Goal: Task Accomplishment & Management: Manage account settings

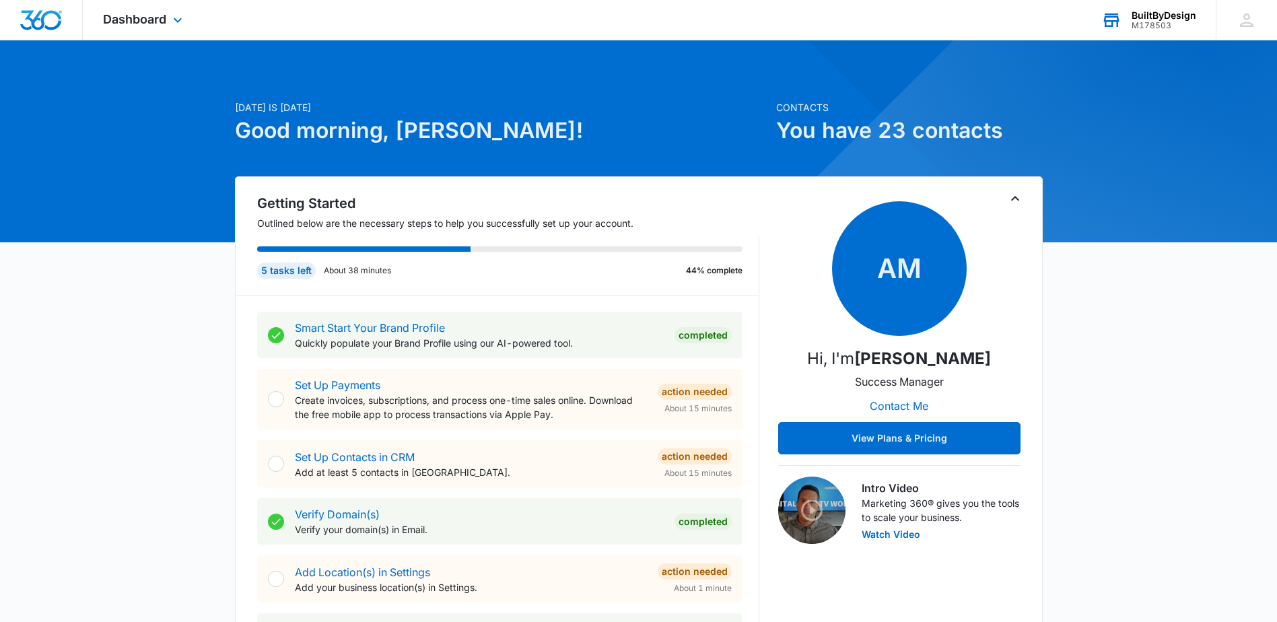
click at [1152, 17] on div "BuiltByDesign" at bounding box center [1163, 15] width 65 height 11
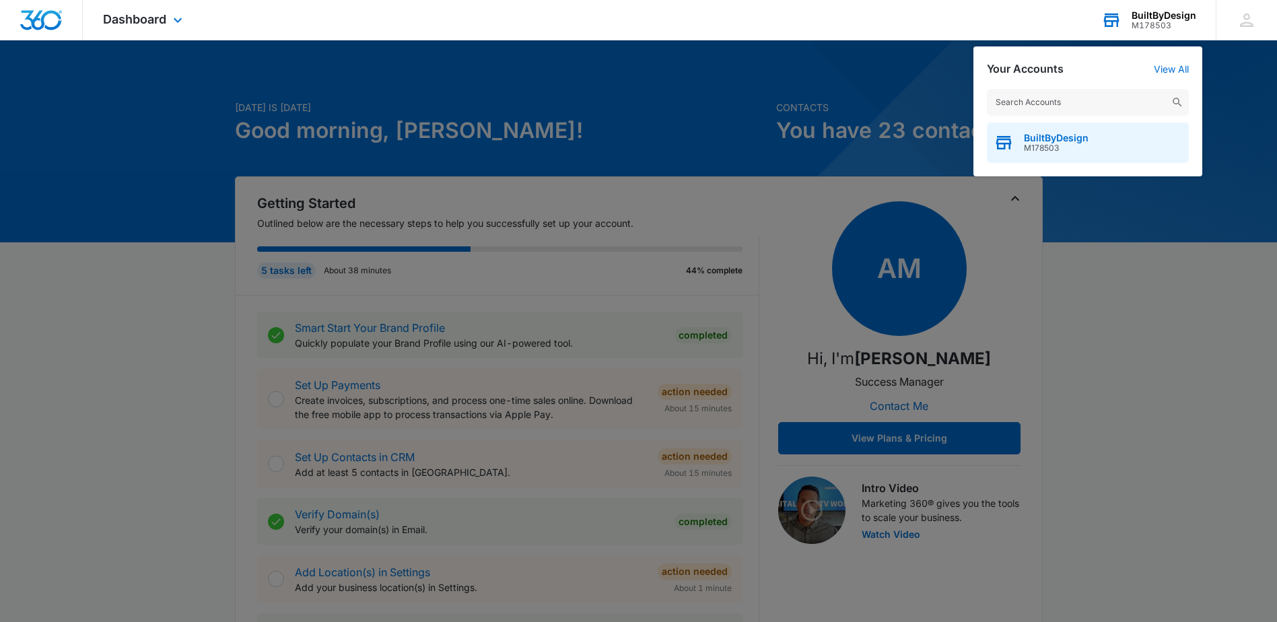
click at [1071, 143] on span "M178503" at bounding box center [1056, 147] width 65 height 9
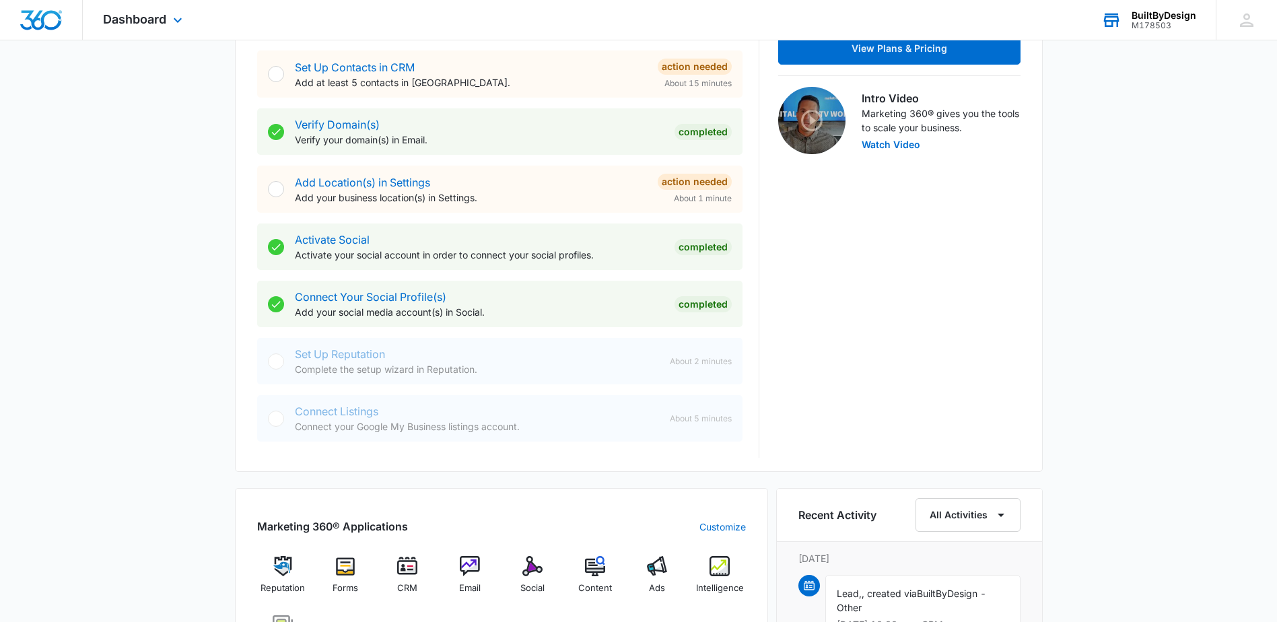
scroll to position [471, 0]
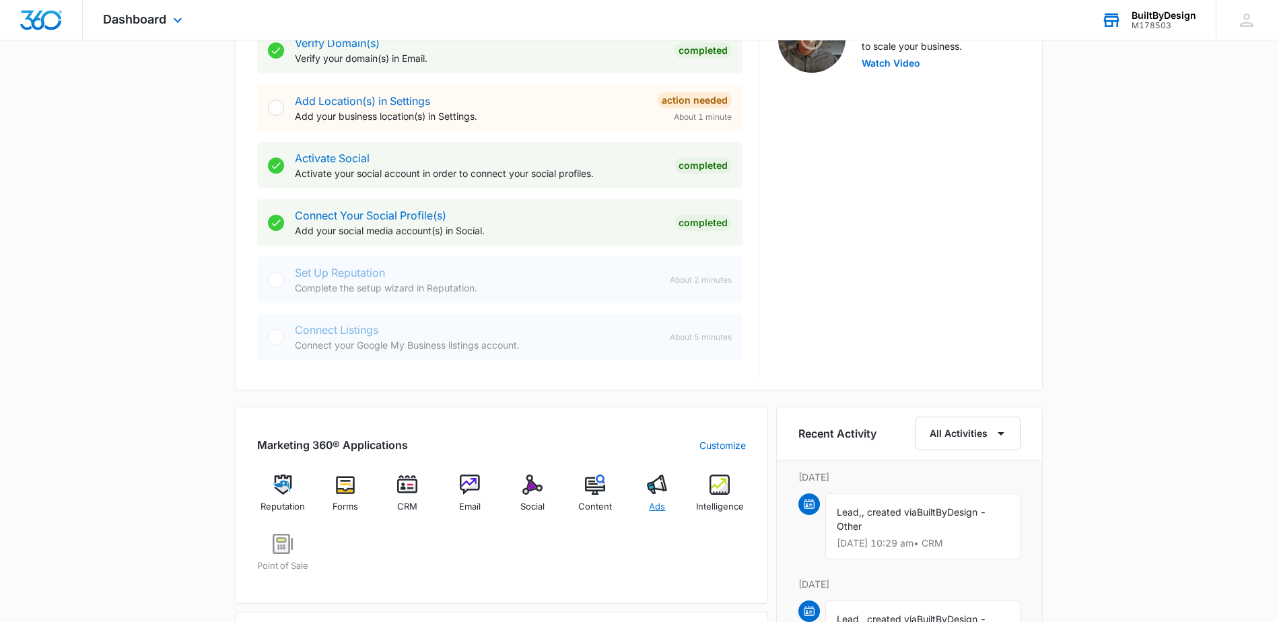
click at [649, 488] on img at bounding box center [657, 485] width 20 height 20
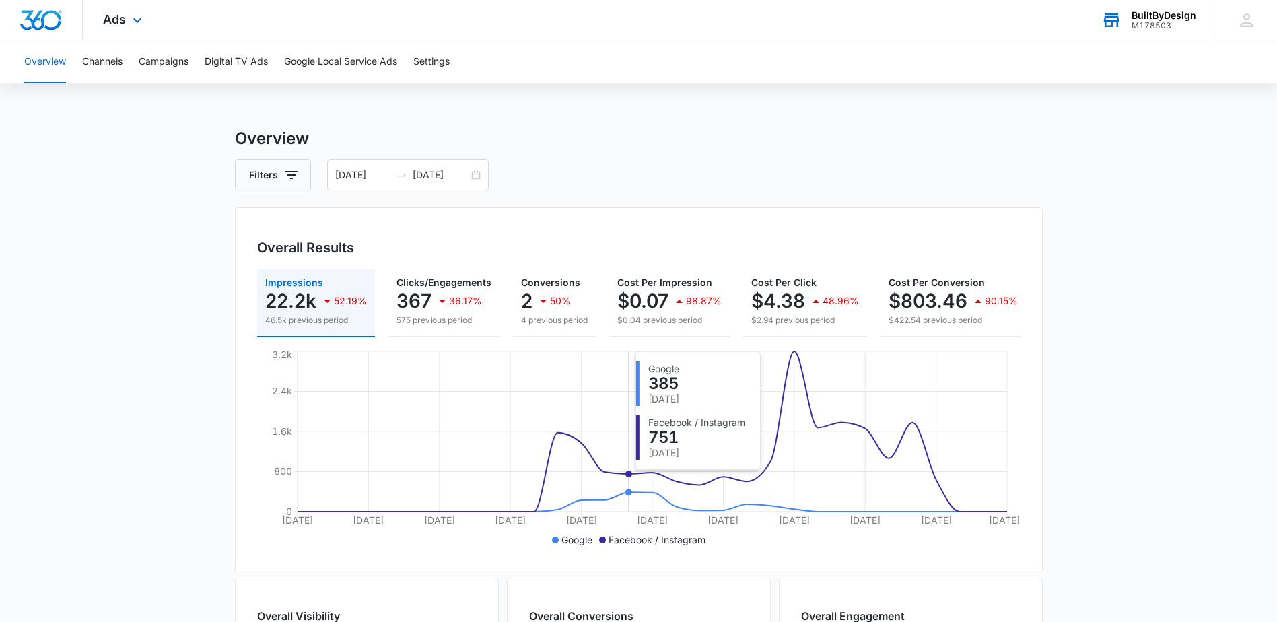
click at [627, 477] on circle at bounding box center [627, 473] width 5 height 5
click at [348, 60] on button "Google Local Service Ads" at bounding box center [340, 61] width 113 height 43
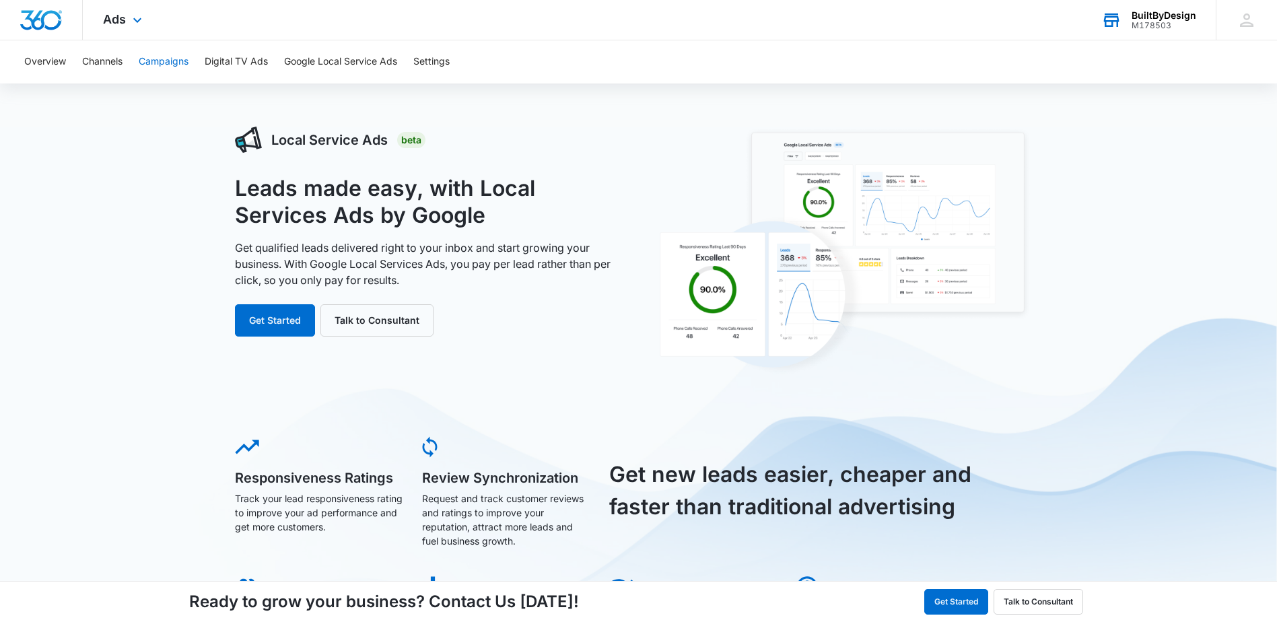
click at [162, 64] on button "Campaigns" at bounding box center [164, 61] width 50 height 43
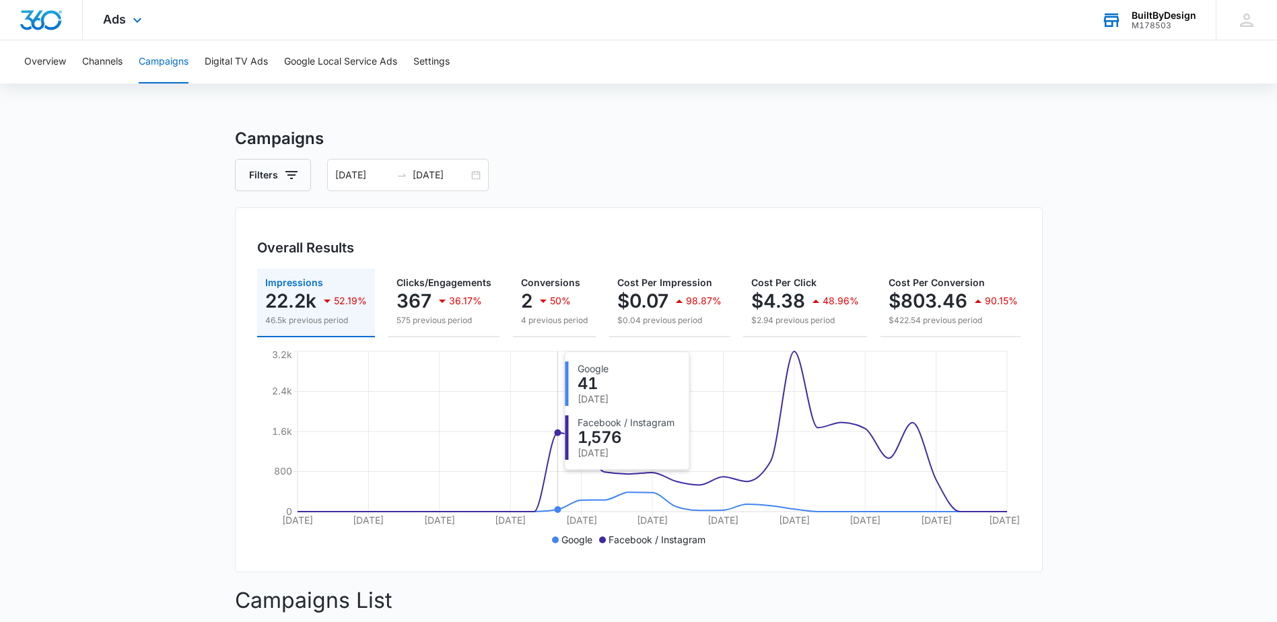
click at [555, 435] on circle at bounding box center [557, 432] width 5 height 5
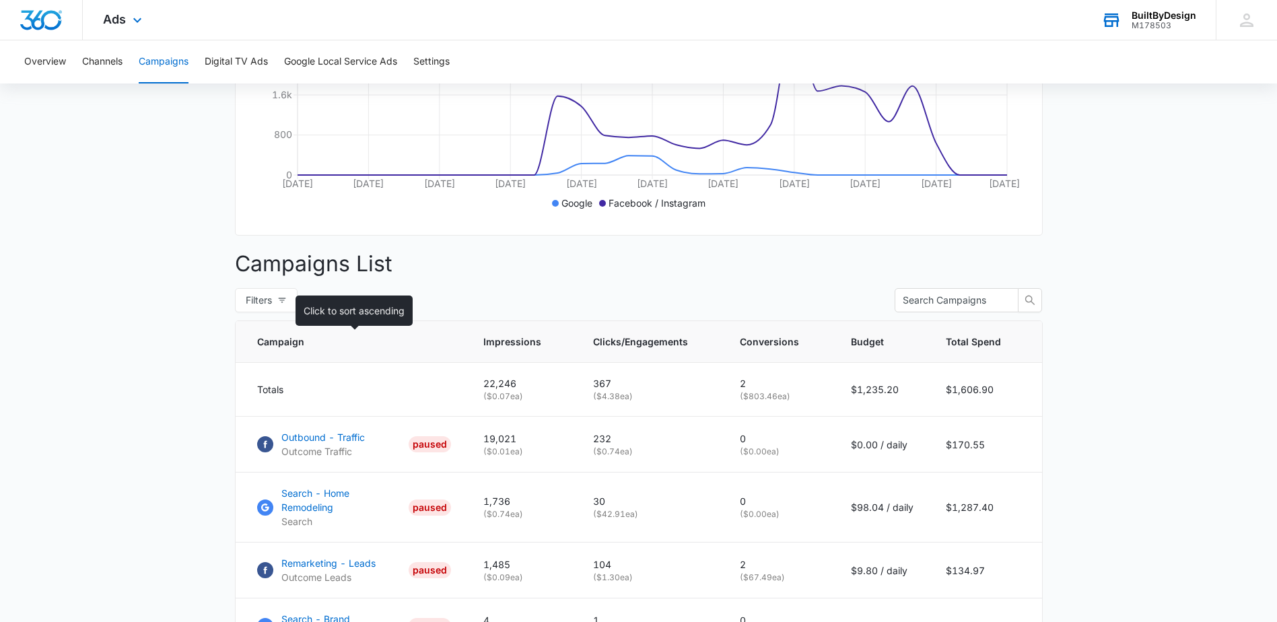
scroll to position [460, 0]
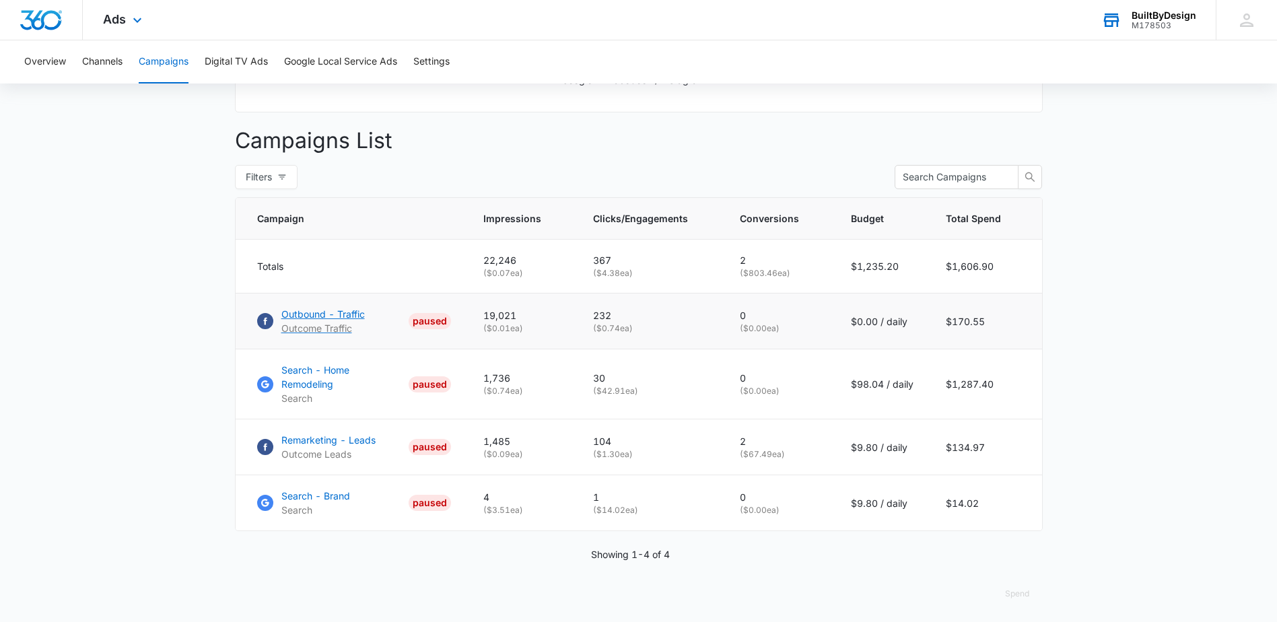
click at [442, 329] on div "PAUSED" at bounding box center [430, 321] width 42 height 16
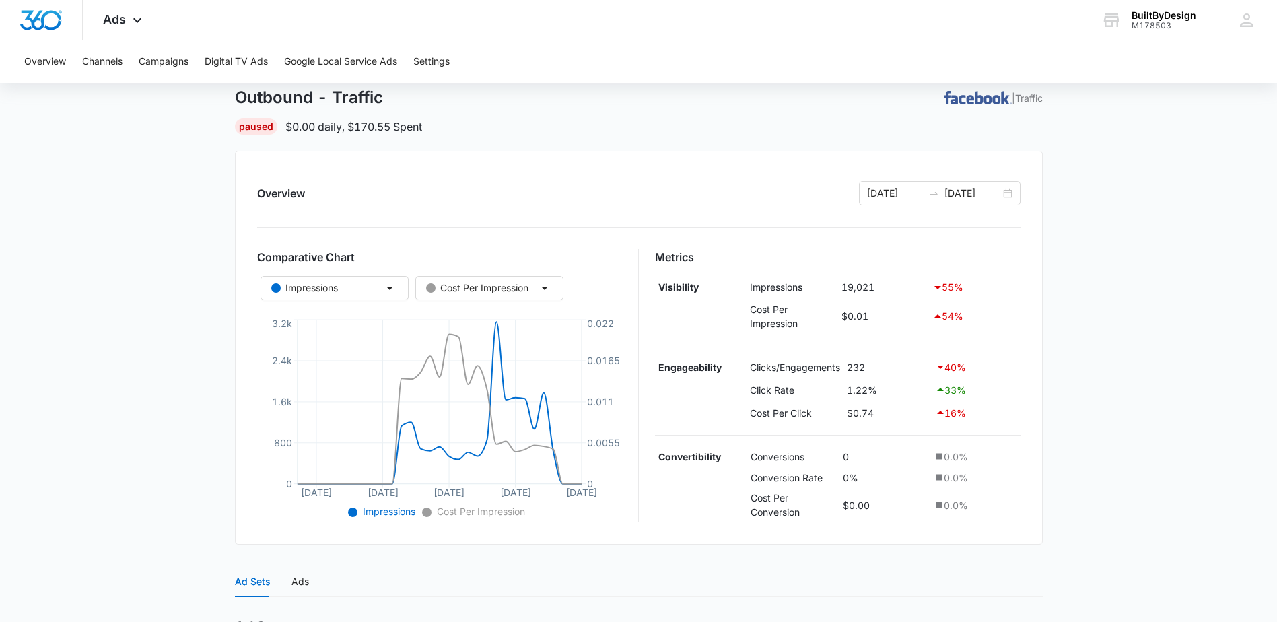
scroll to position [42, 0]
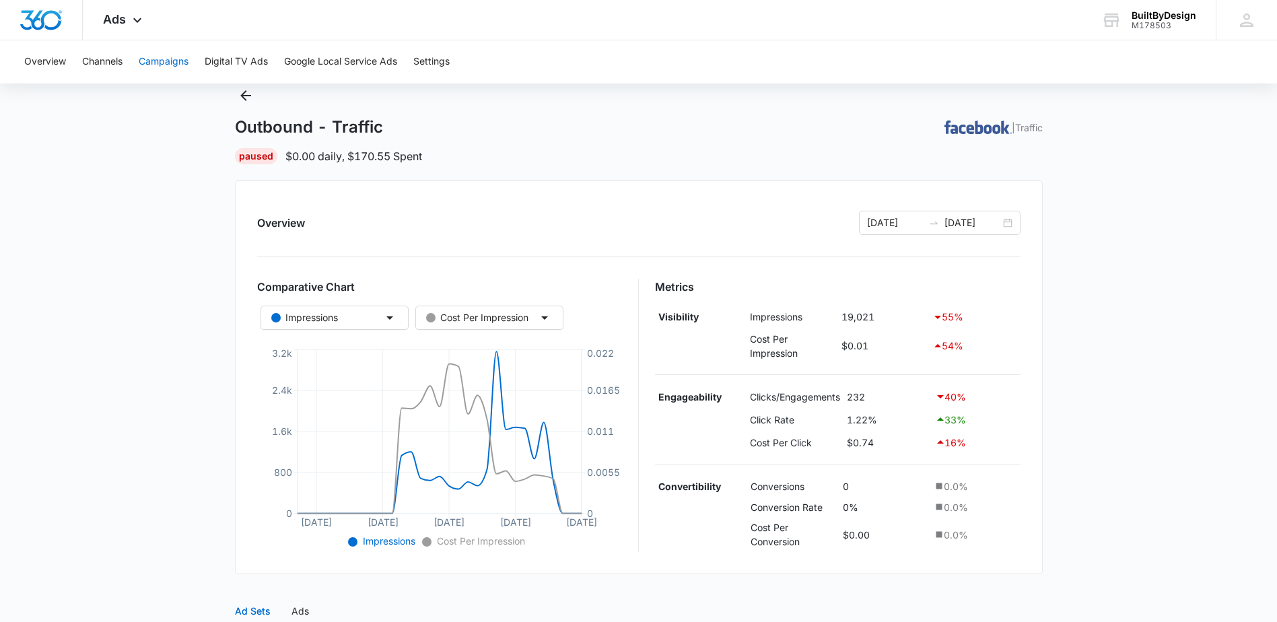
click at [162, 62] on button "Campaigns" at bounding box center [164, 61] width 50 height 43
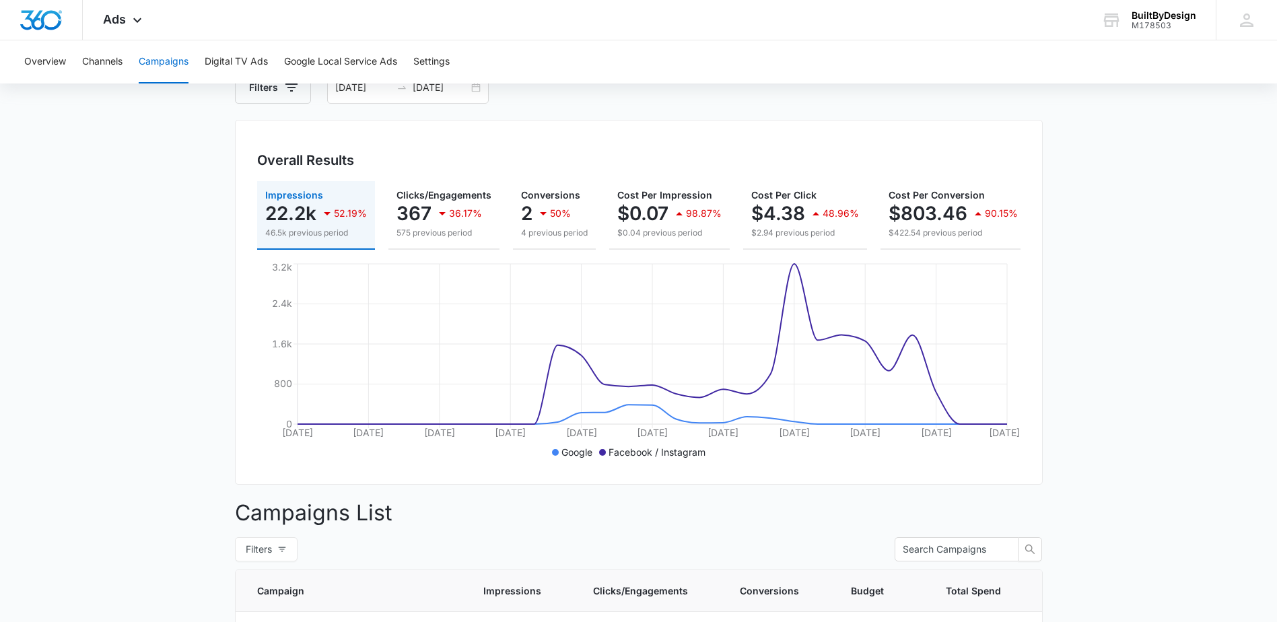
scroll to position [56, 0]
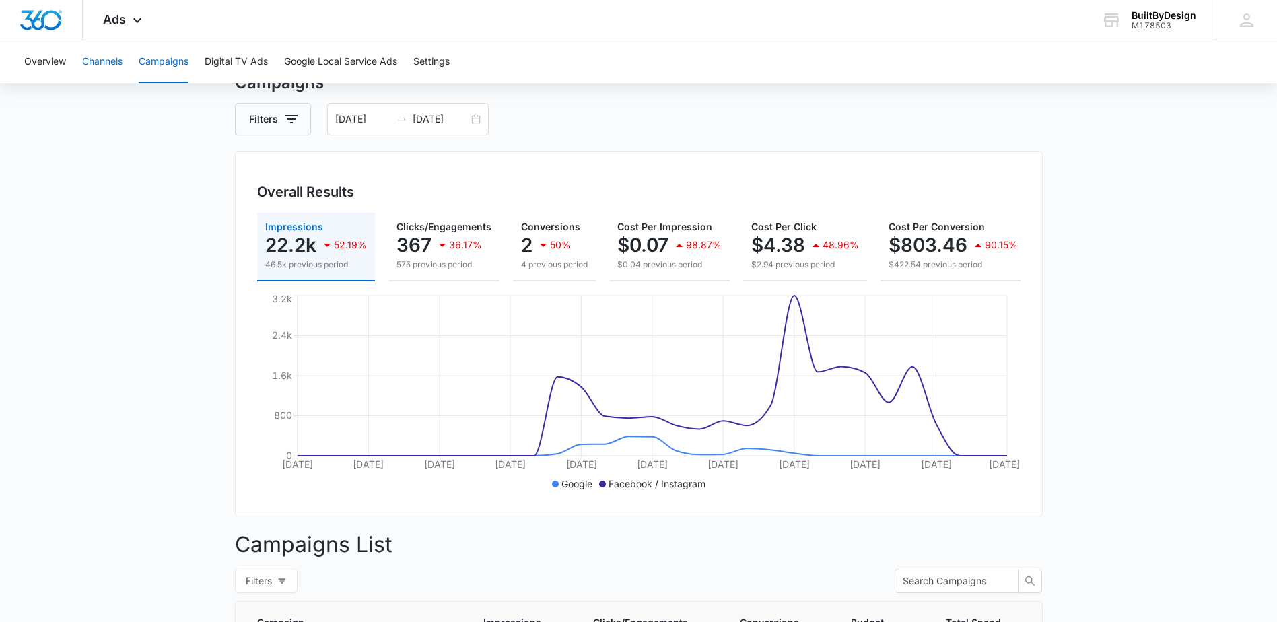
click at [98, 62] on button "Channels" at bounding box center [102, 61] width 40 height 43
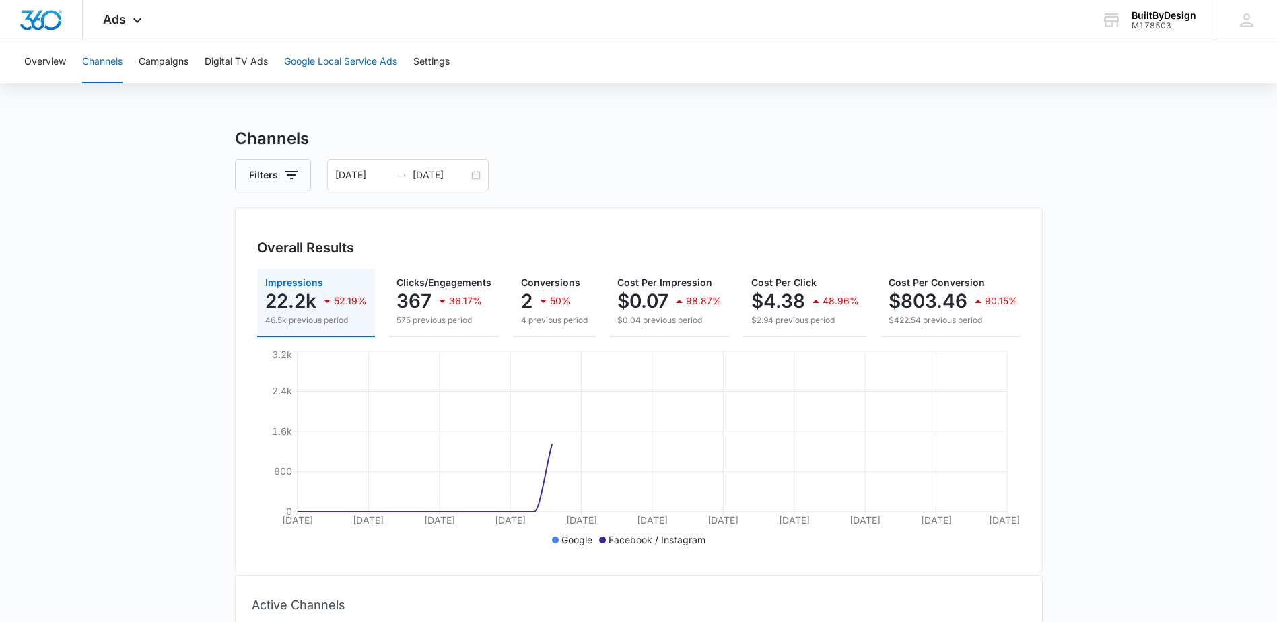
click at [312, 65] on button "Google Local Service Ads" at bounding box center [340, 61] width 113 height 43
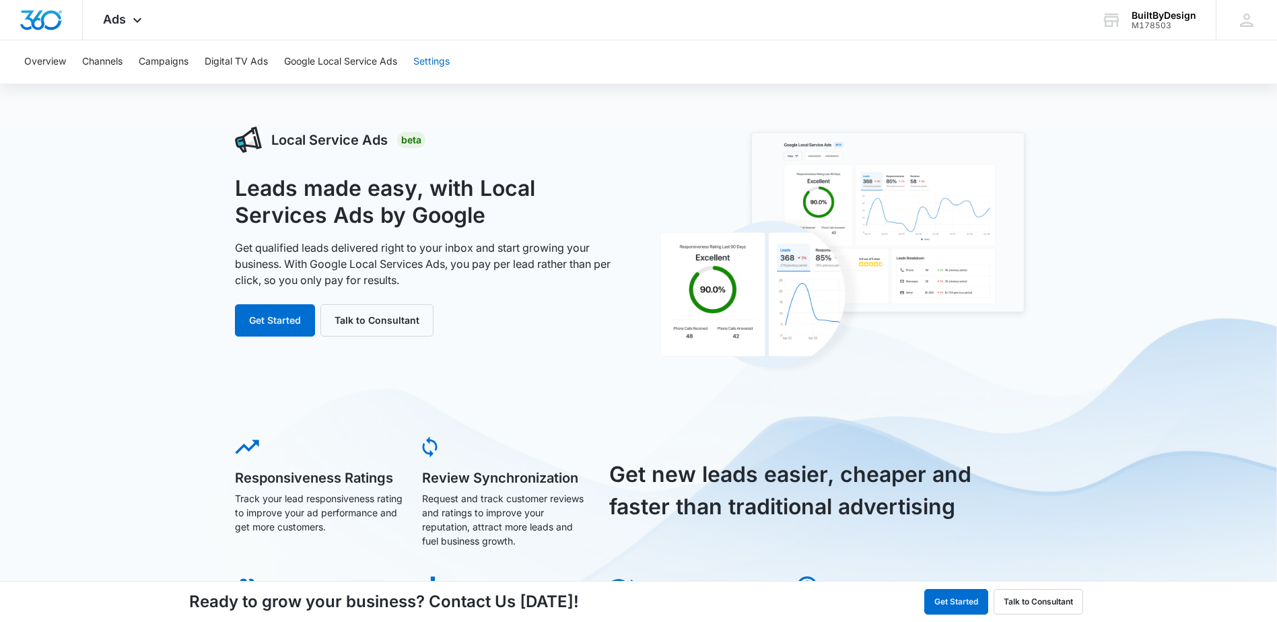
click at [444, 61] on button "Settings" at bounding box center [431, 61] width 36 height 43
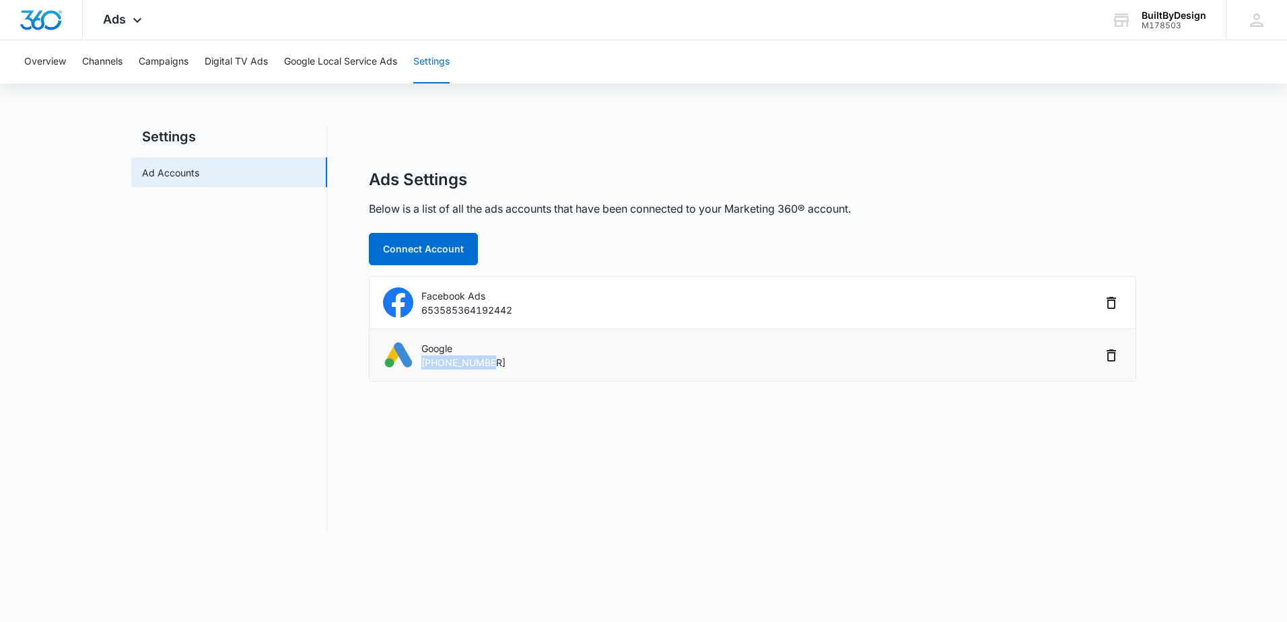
drag, startPoint x: 505, startPoint y: 365, endPoint x: 422, endPoint y: 363, distance: 83.5
click at [422, 363] on div "Google 856-873-5944" at bounding box center [742, 355] width 718 height 30
drag, startPoint x: 422, startPoint y: 363, endPoint x: 431, endPoint y: 363, distance: 8.7
copy p "856-873-5944"
click at [1160, 16] on div "BuiltByDesign" at bounding box center [1174, 15] width 65 height 11
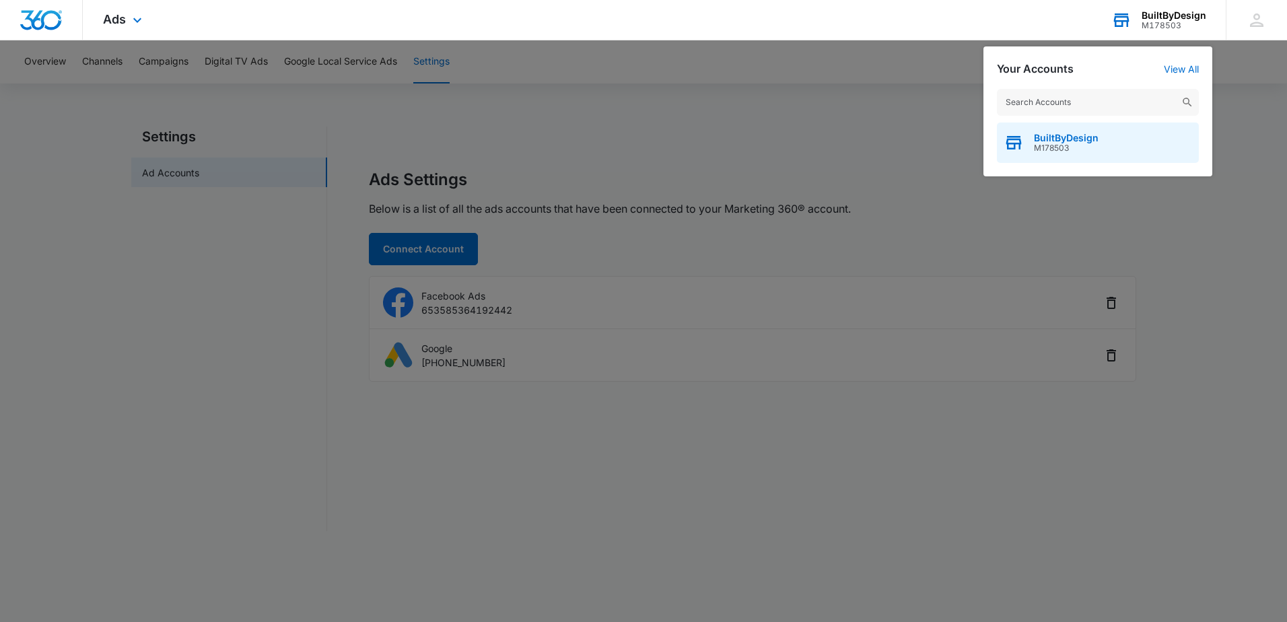
click at [1052, 139] on span "BuiltByDesign" at bounding box center [1066, 138] width 65 height 11
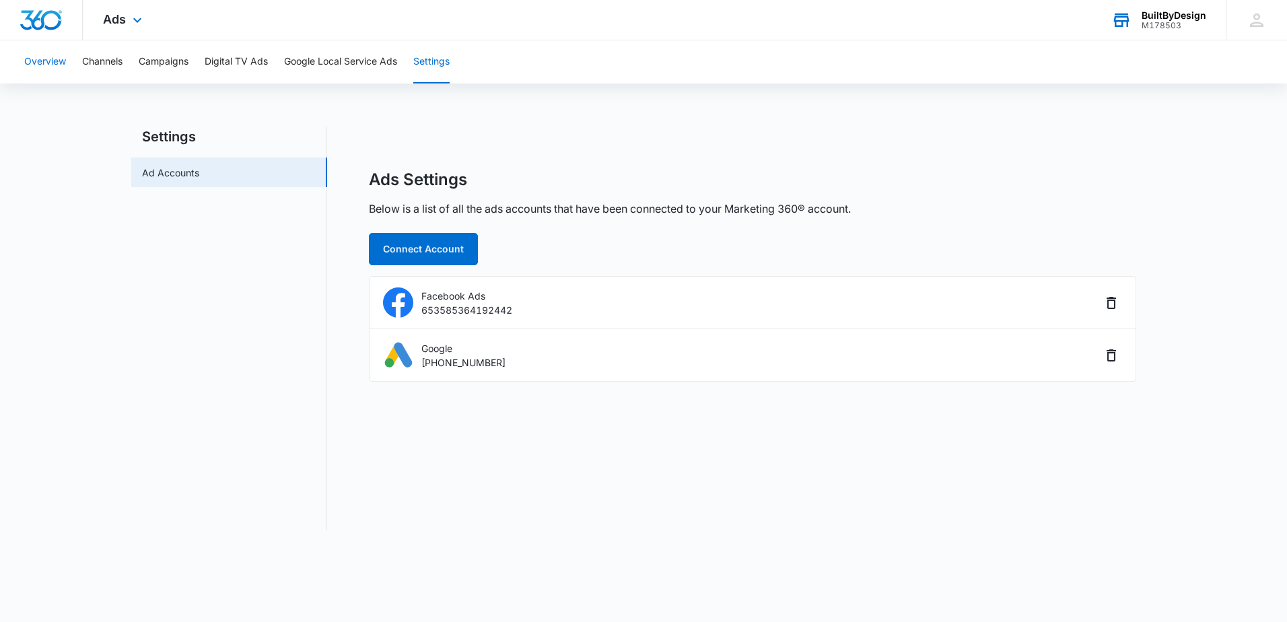
click at [52, 59] on button "Overview" at bounding box center [45, 61] width 42 height 43
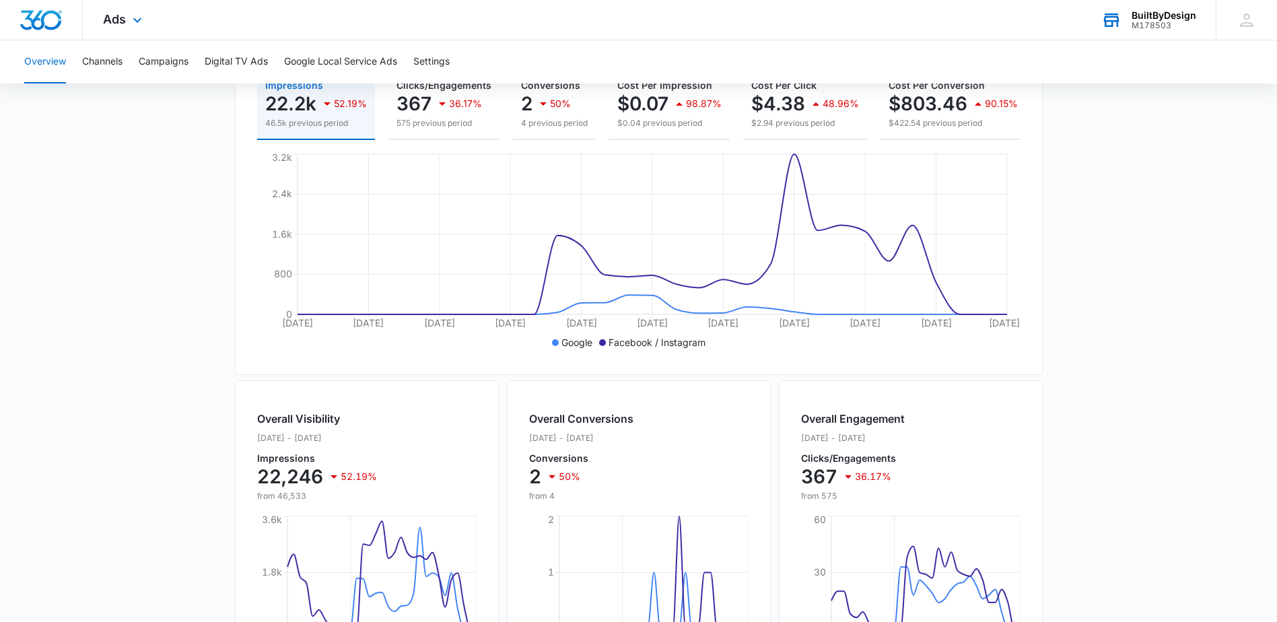
scroll to position [202, 0]
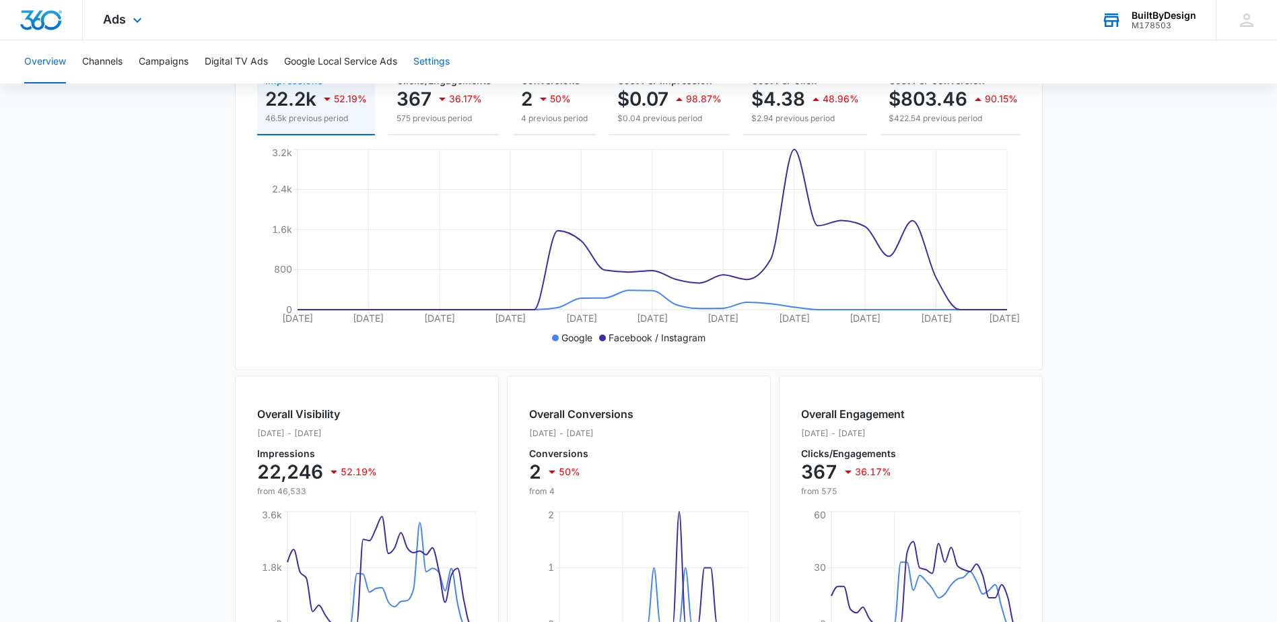
click at [438, 59] on button "Settings" at bounding box center [431, 61] width 36 height 43
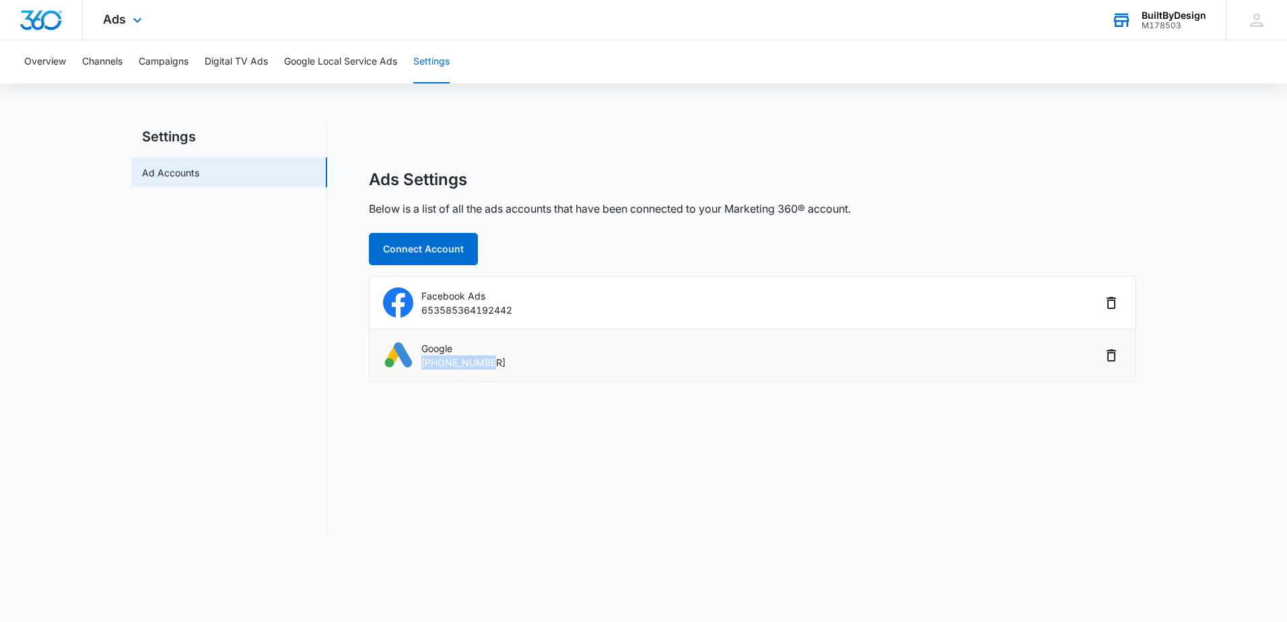
drag, startPoint x: 501, startPoint y: 361, endPoint x: 423, endPoint y: 360, distance: 78.1
click at [423, 360] on div "Google 856-873-5944" at bounding box center [742, 355] width 718 height 30
drag, startPoint x: 423, startPoint y: 360, endPoint x: 438, endPoint y: 363, distance: 15.1
copy p "856-873-5944"
click at [138, 17] on icon at bounding box center [137, 23] width 16 height 16
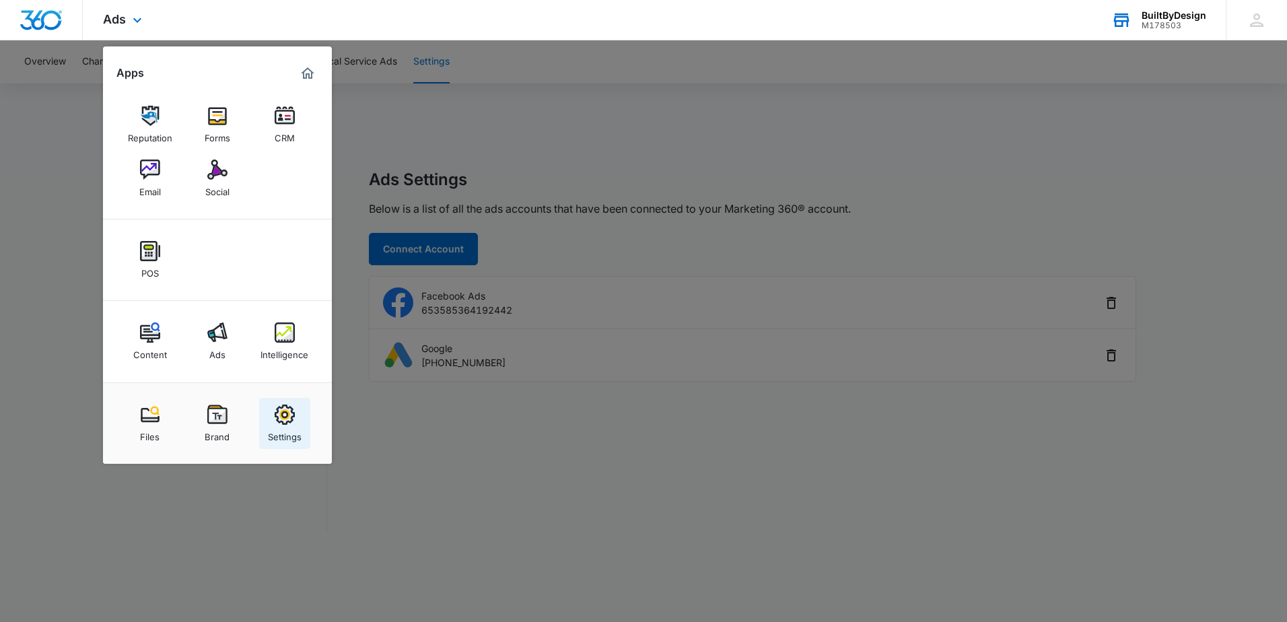
click at [287, 416] on img at bounding box center [285, 415] width 20 height 20
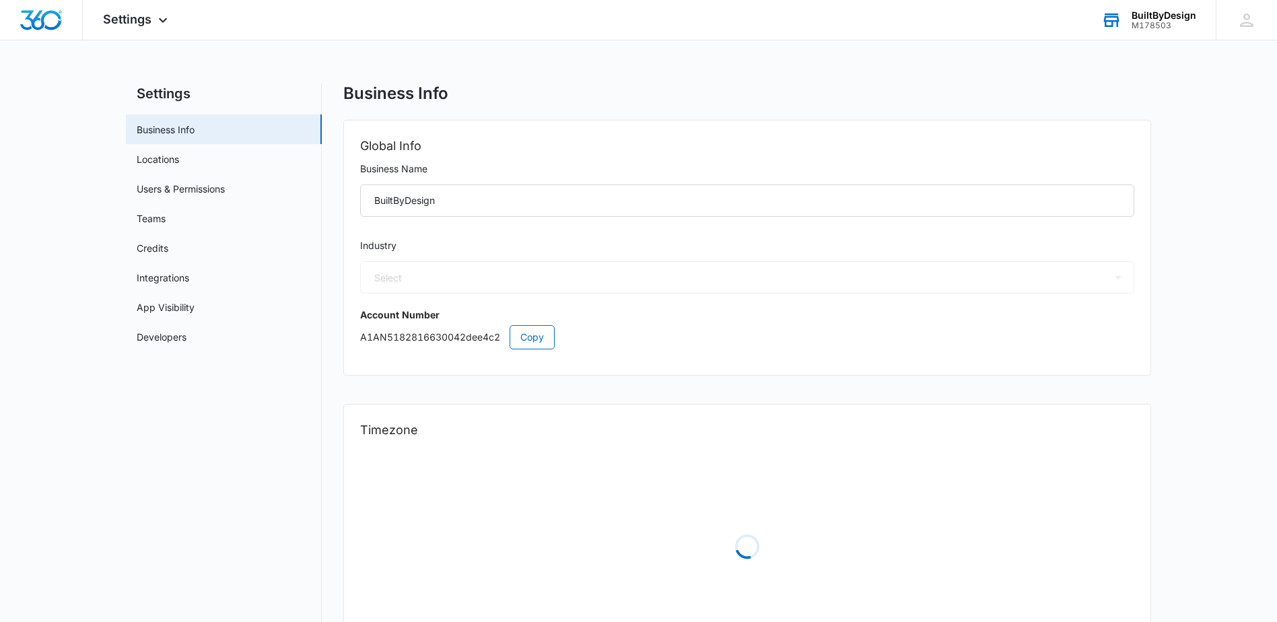
select select "4"
select select "US"
select select "America/Denver"
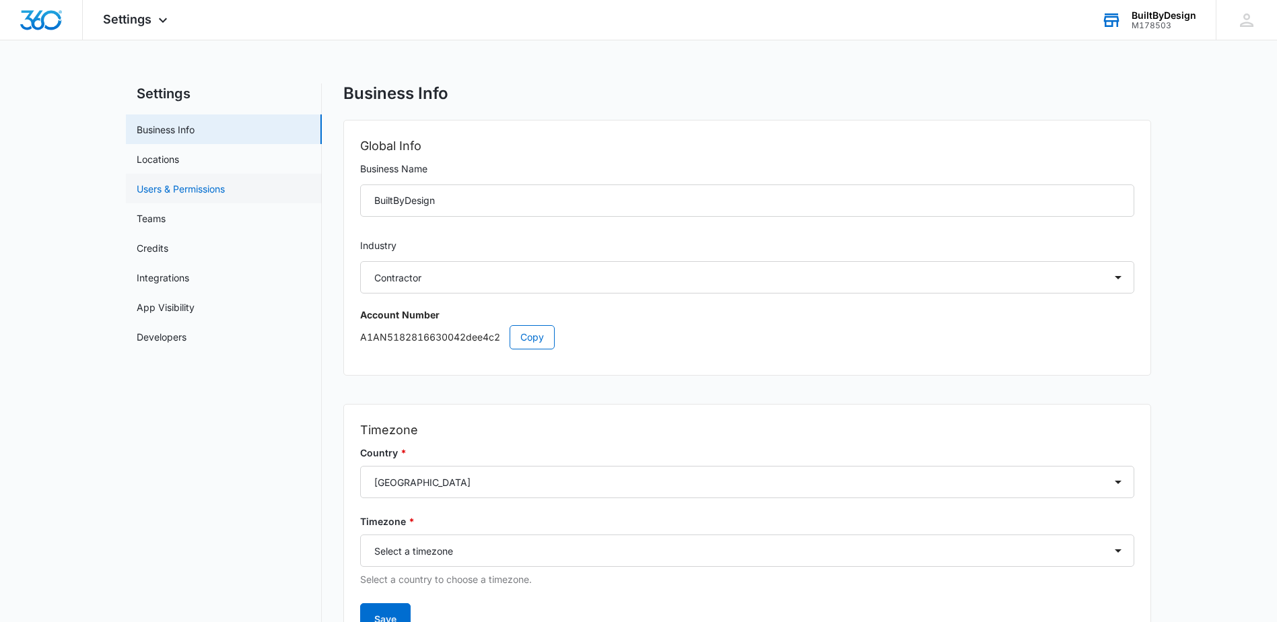
click at [165, 186] on link "Users & Permissions" at bounding box center [181, 189] width 88 height 14
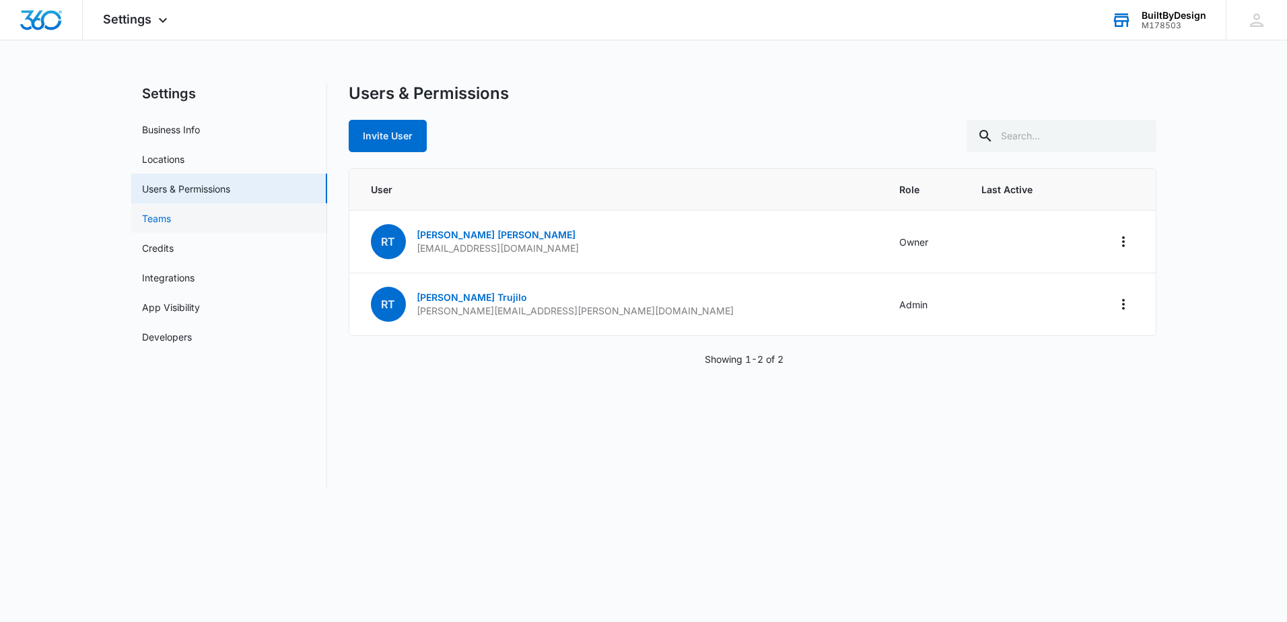
click at [171, 225] on link "Teams" at bounding box center [156, 218] width 29 height 14
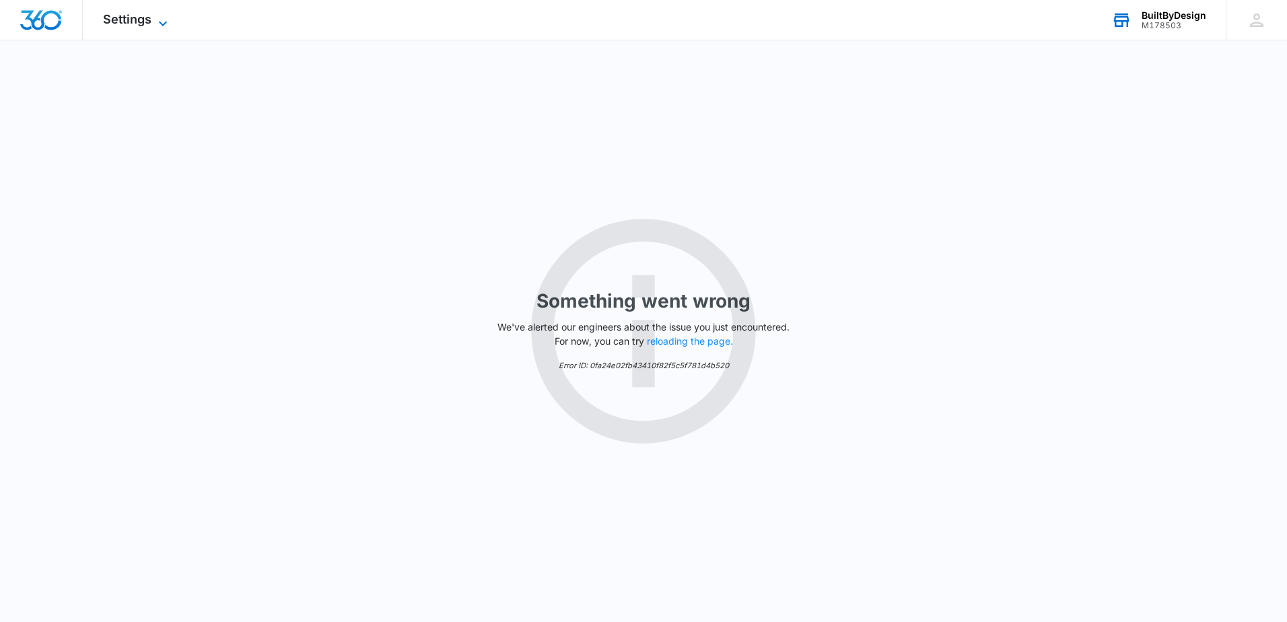
click at [163, 22] on icon at bounding box center [163, 23] width 16 height 16
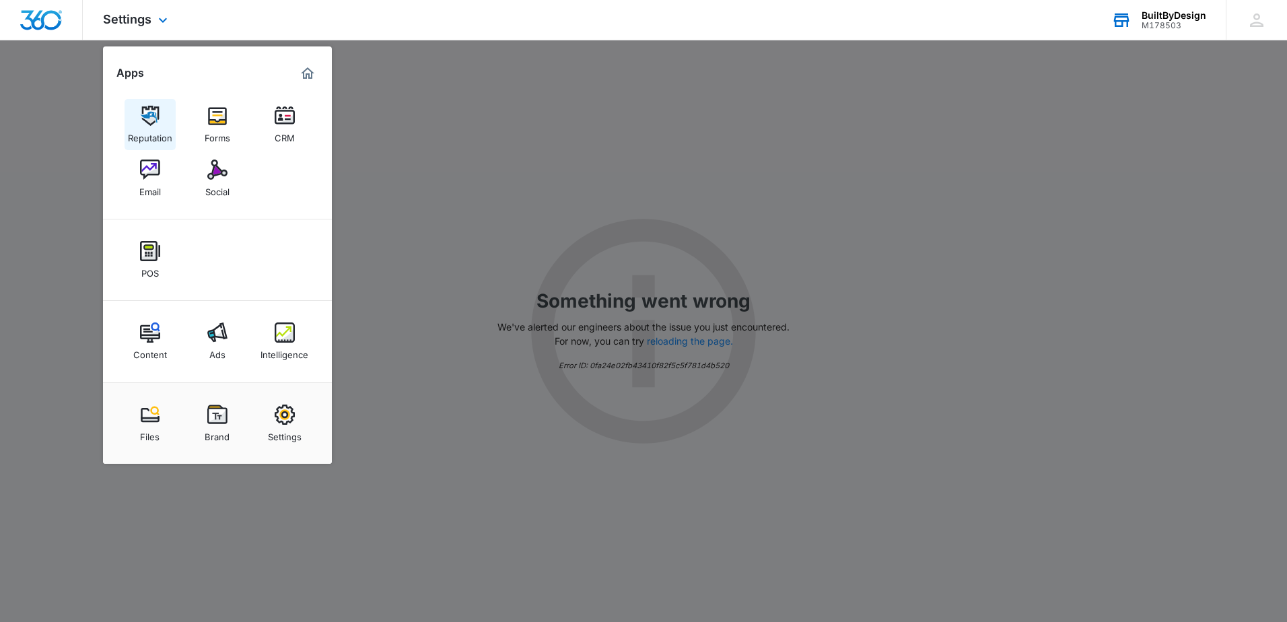
click at [148, 125] on img at bounding box center [150, 116] width 20 height 20
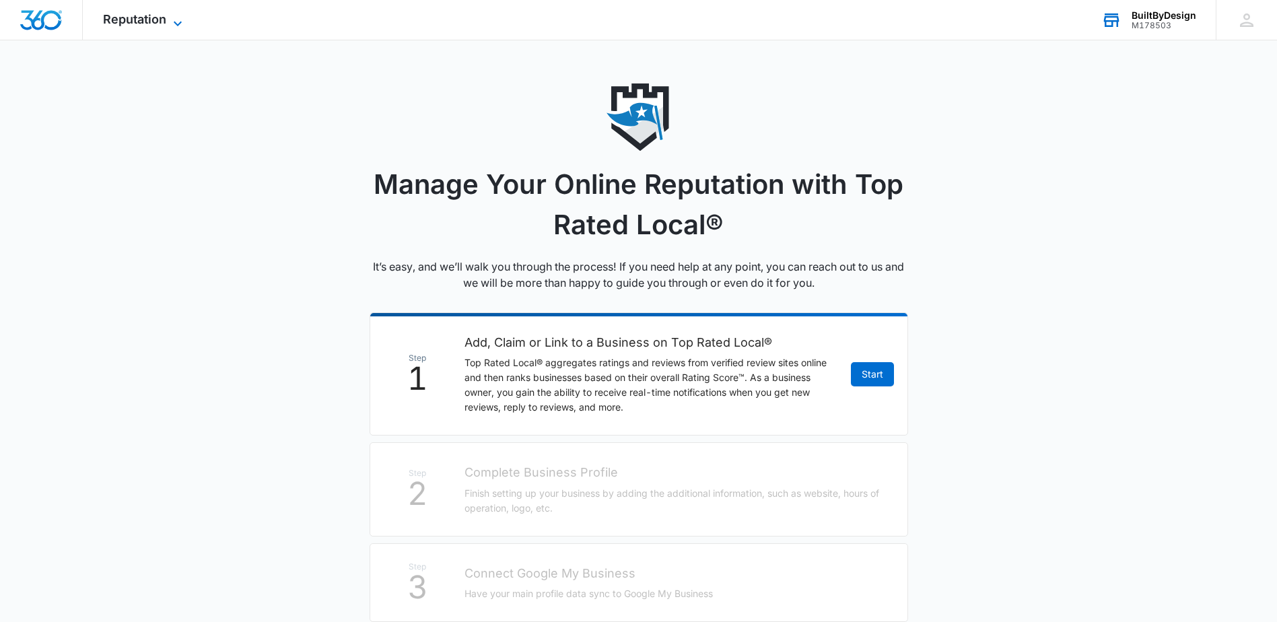
click at [170, 19] on icon at bounding box center [178, 23] width 16 height 16
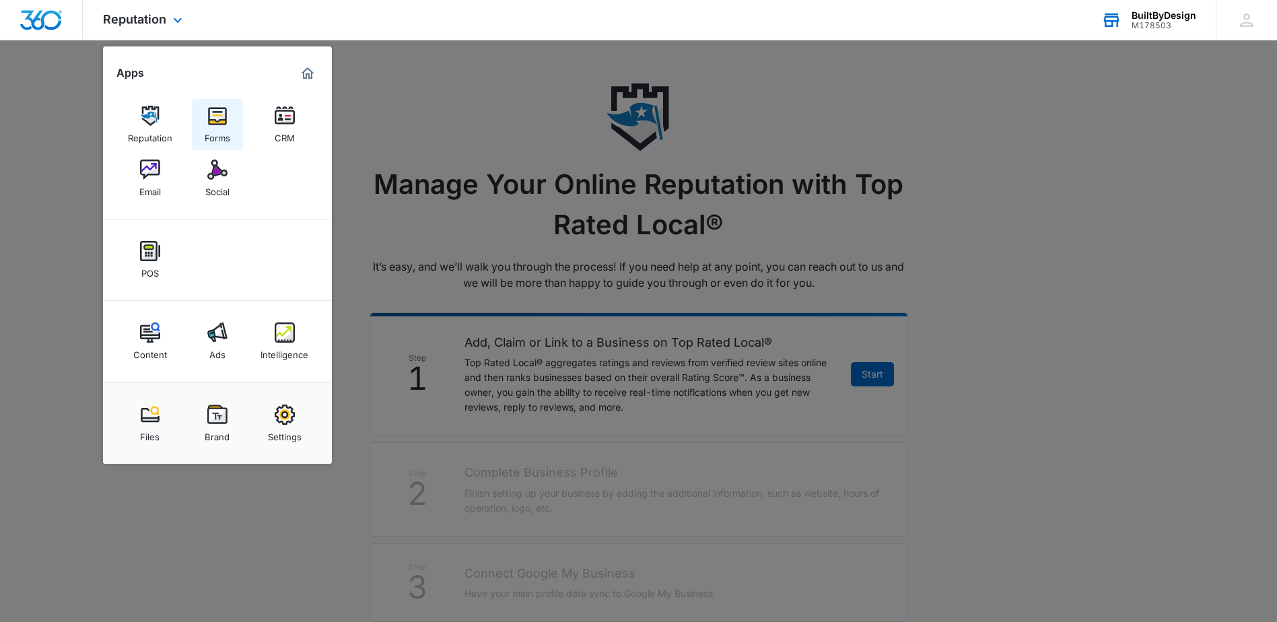
click at [219, 118] on img at bounding box center [217, 116] width 20 height 20
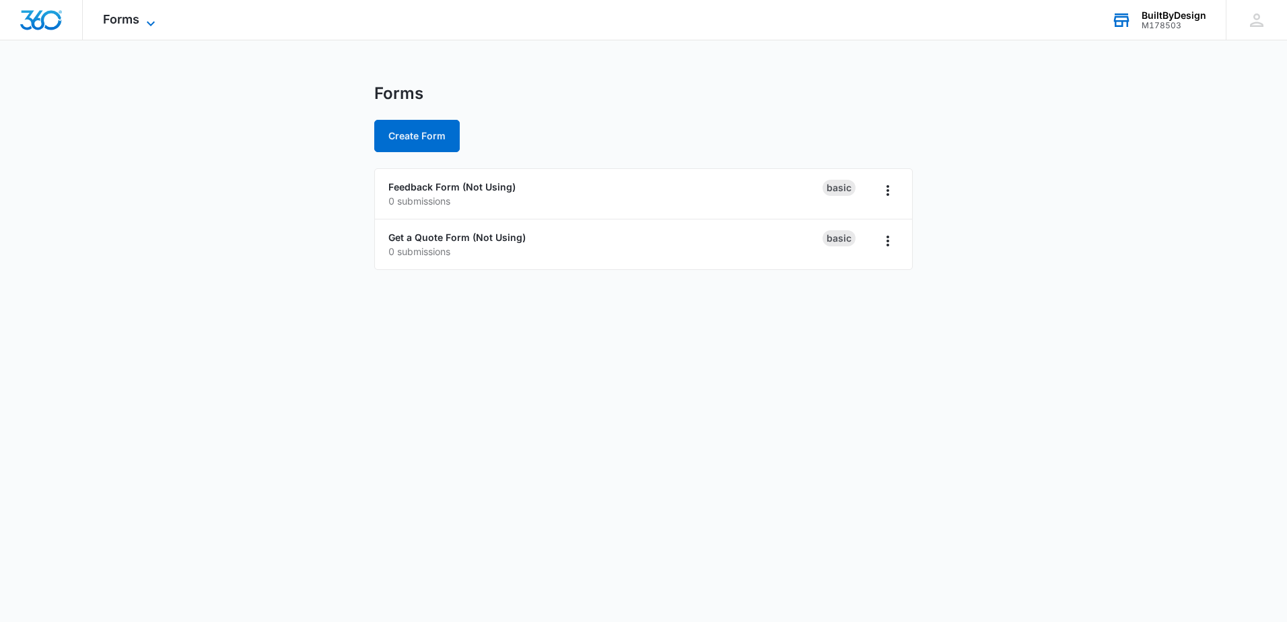
click at [152, 22] on icon at bounding box center [151, 23] width 16 height 16
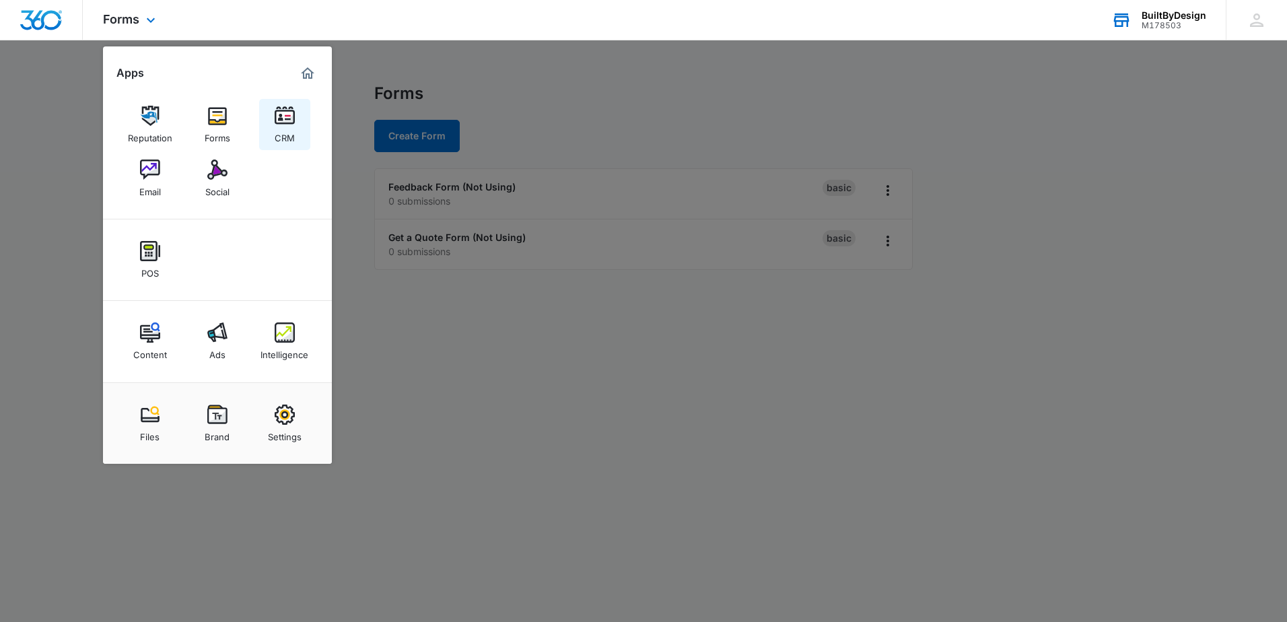
click at [290, 124] on img at bounding box center [285, 116] width 20 height 20
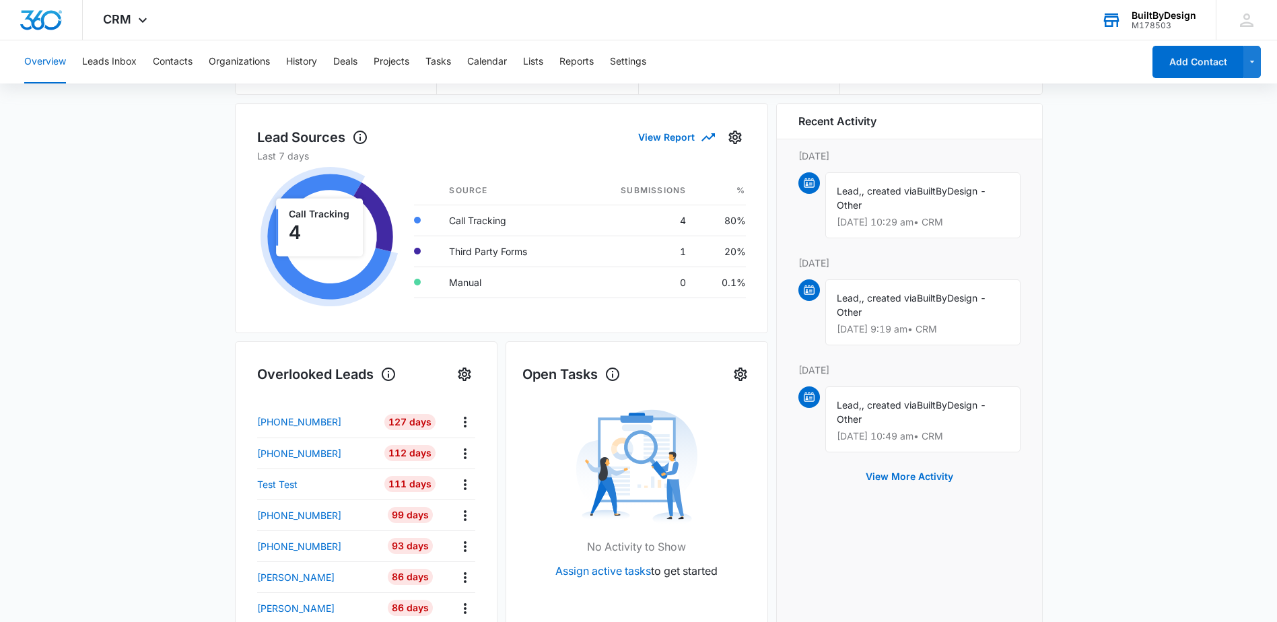
scroll to position [135, 0]
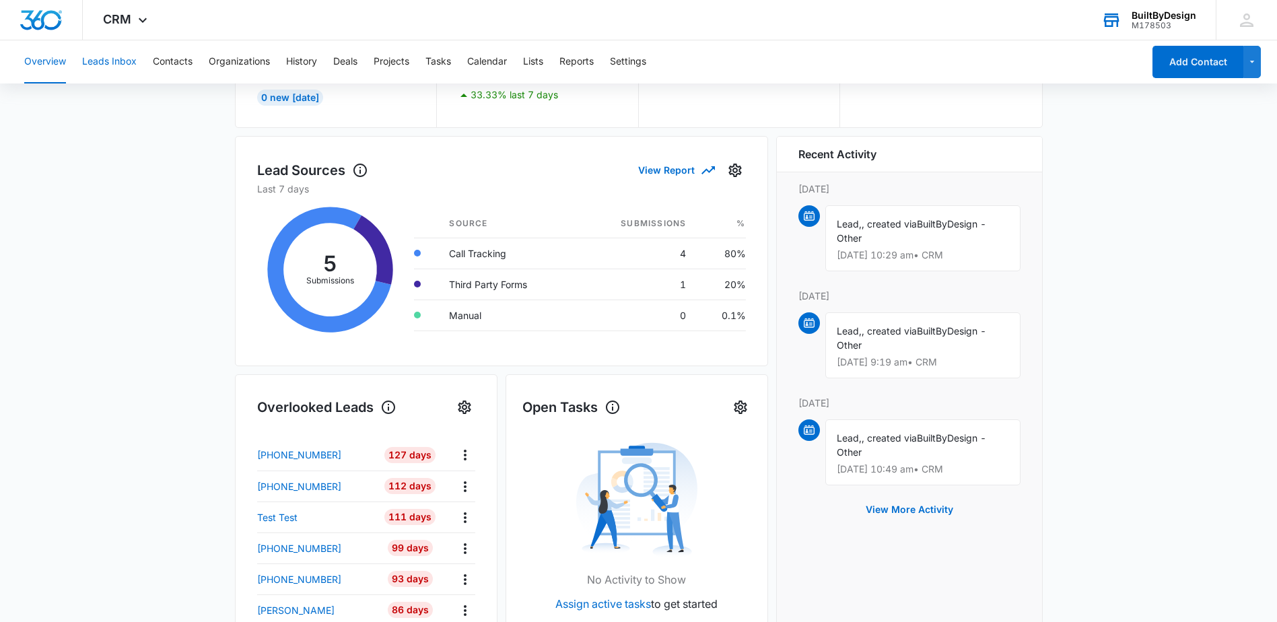
click at [89, 59] on button "Leads Inbox" at bounding box center [109, 61] width 55 height 43
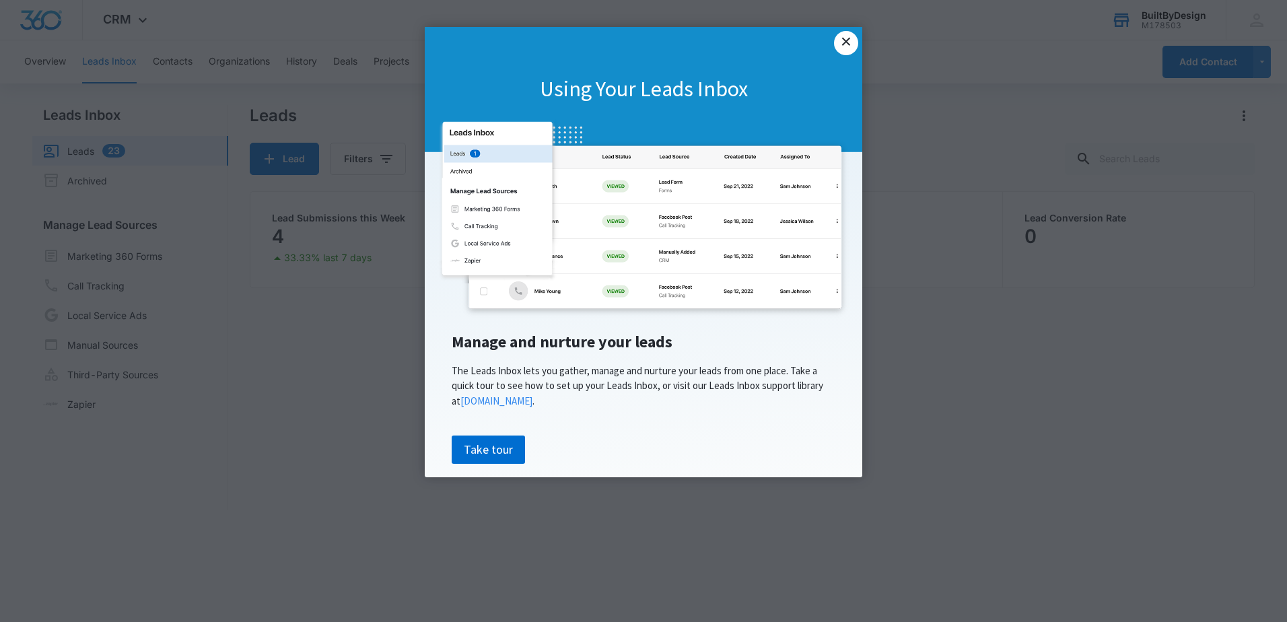
click at [847, 44] on link "×" at bounding box center [846, 43] width 24 height 24
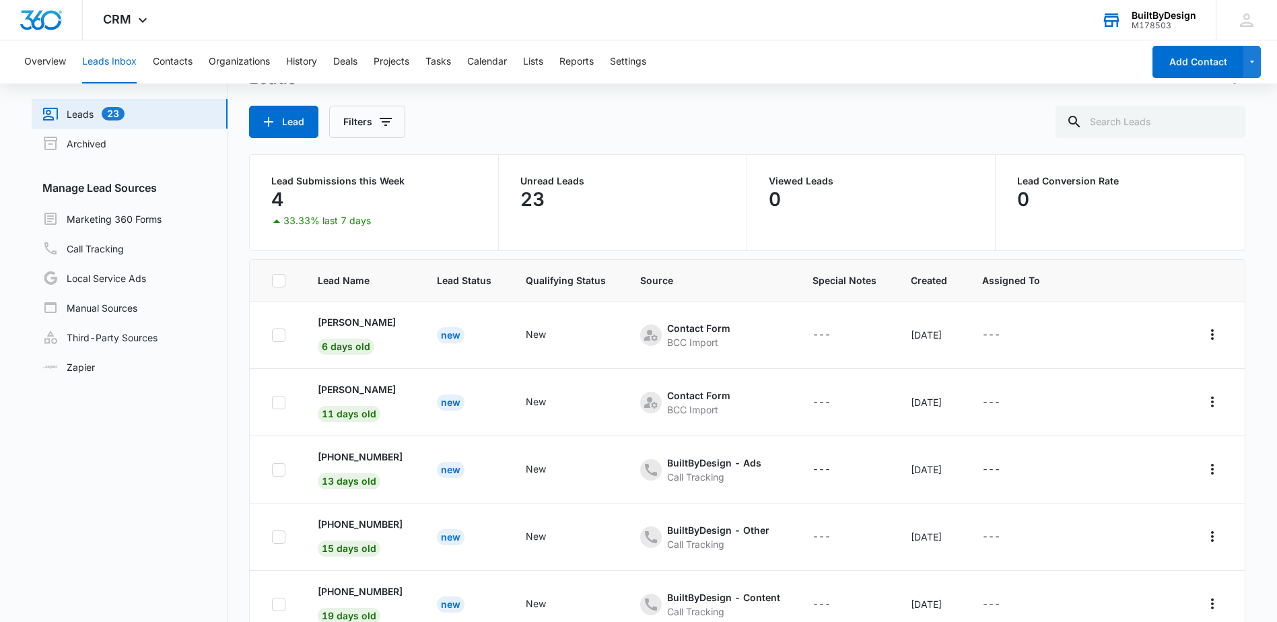
scroll to position [67, 0]
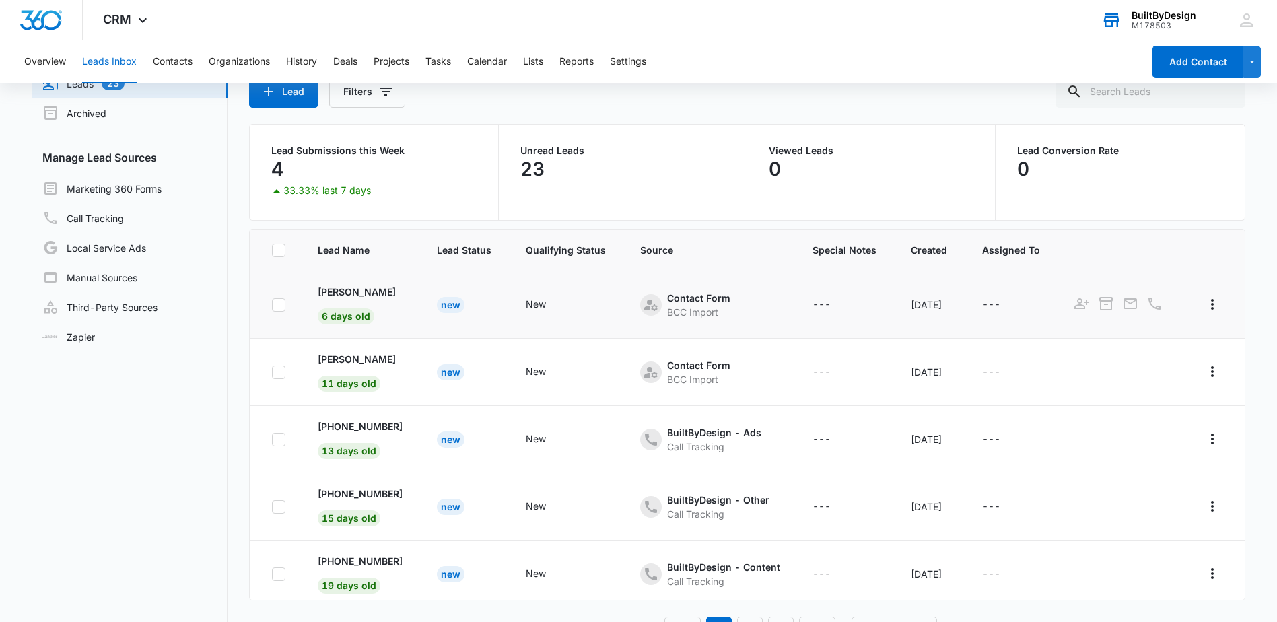
click at [437, 304] on div "New" at bounding box center [451, 305] width 28 height 16
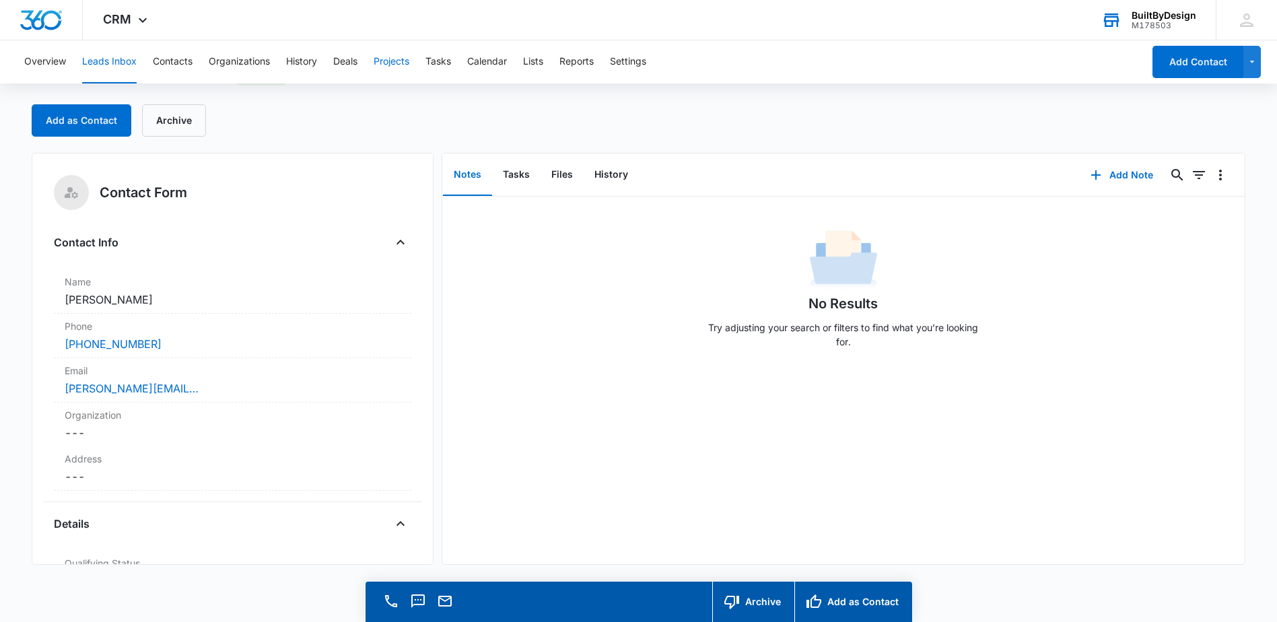
click at [392, 61] on button "Projects" at bounding box center [392, 61] width 36 height 43
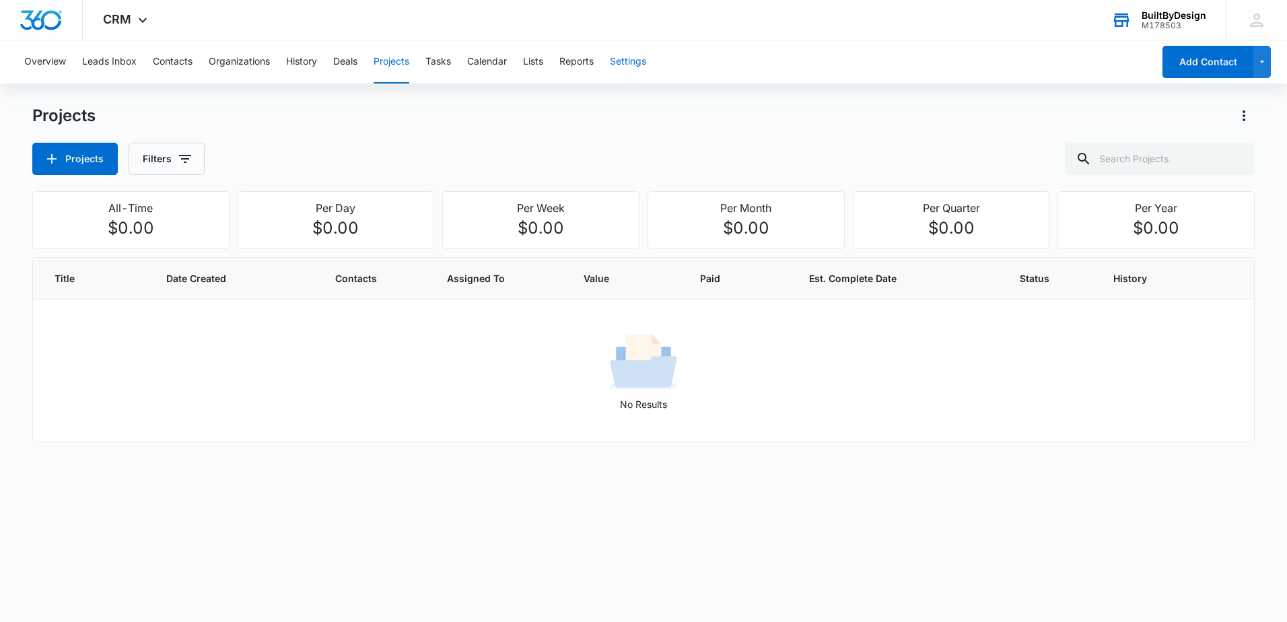
click at [642, 61] on button "Settings" at bounding box center [628, 61] width 36 height 43
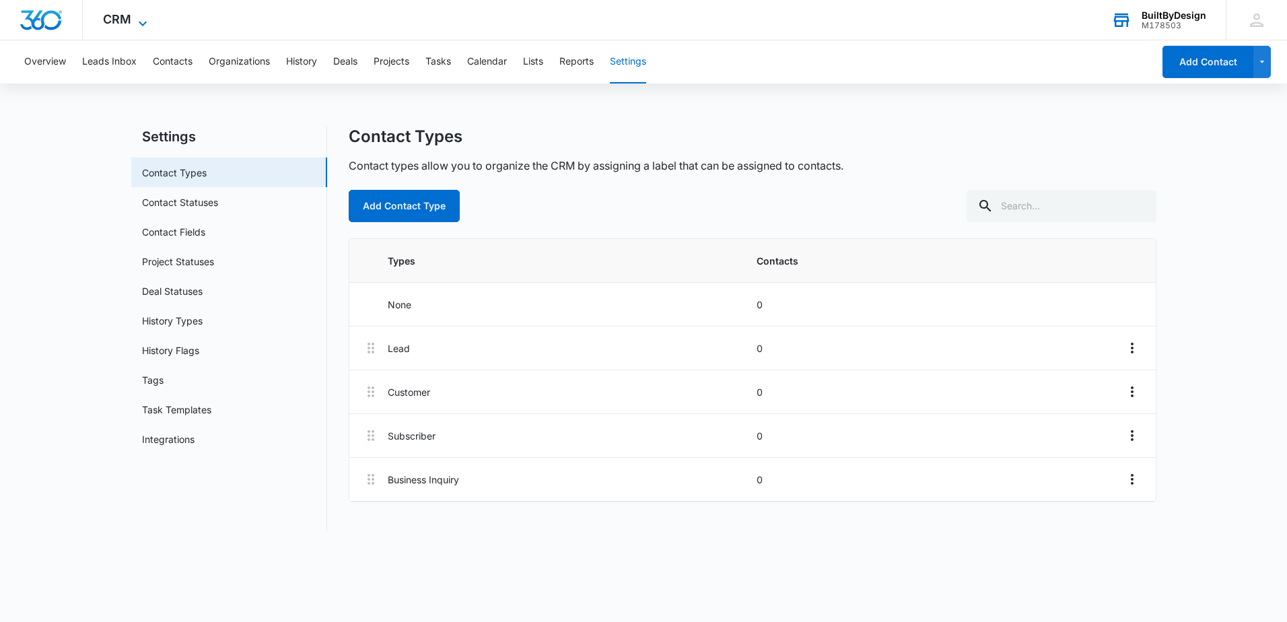
click at [141, 20] on icon at bounding box center [143, 23] width 16 height 16
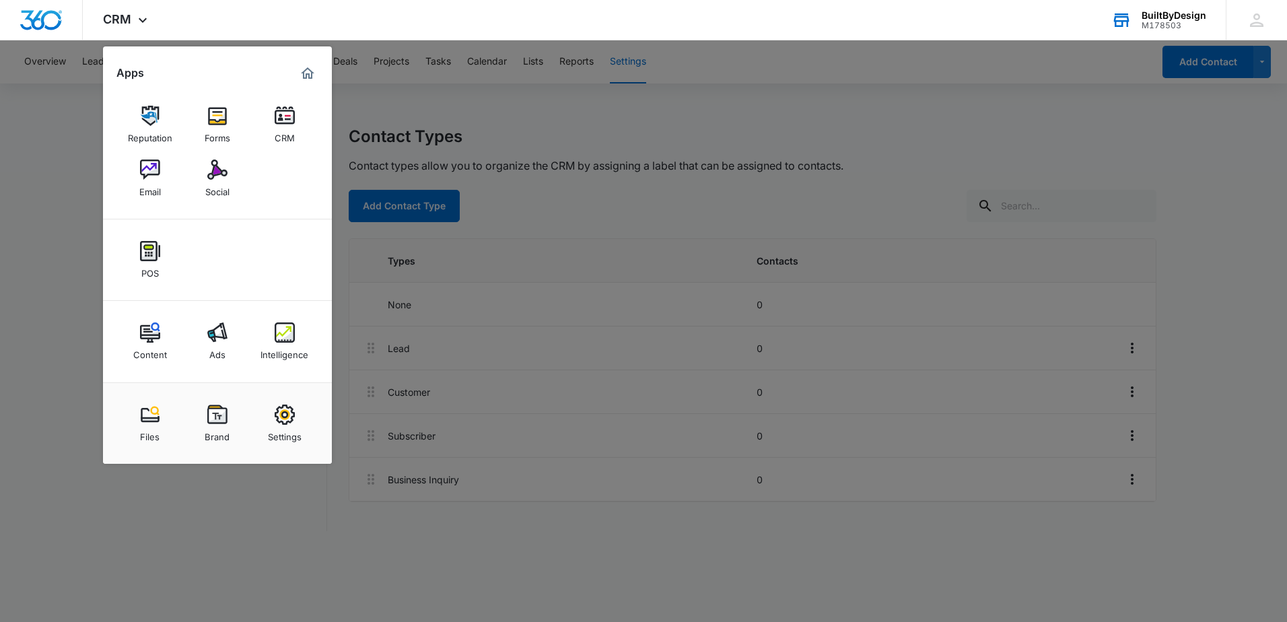
click at [436, 104] on div at bounding box center [643, 311] width 1287 height 622
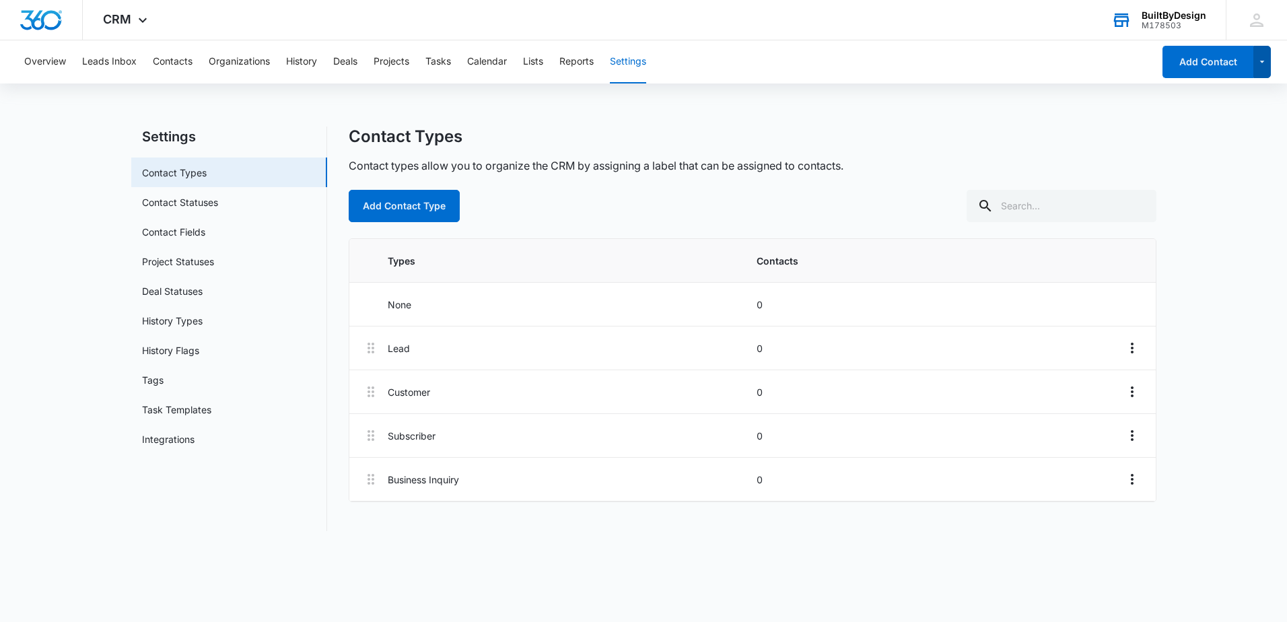
click at [1261, 63] on icon "button" at bounding box center [1262, 62] width 11 height 16
click at [1257, 22] on icon at bounding box center [1256, 19] width 13 height 13
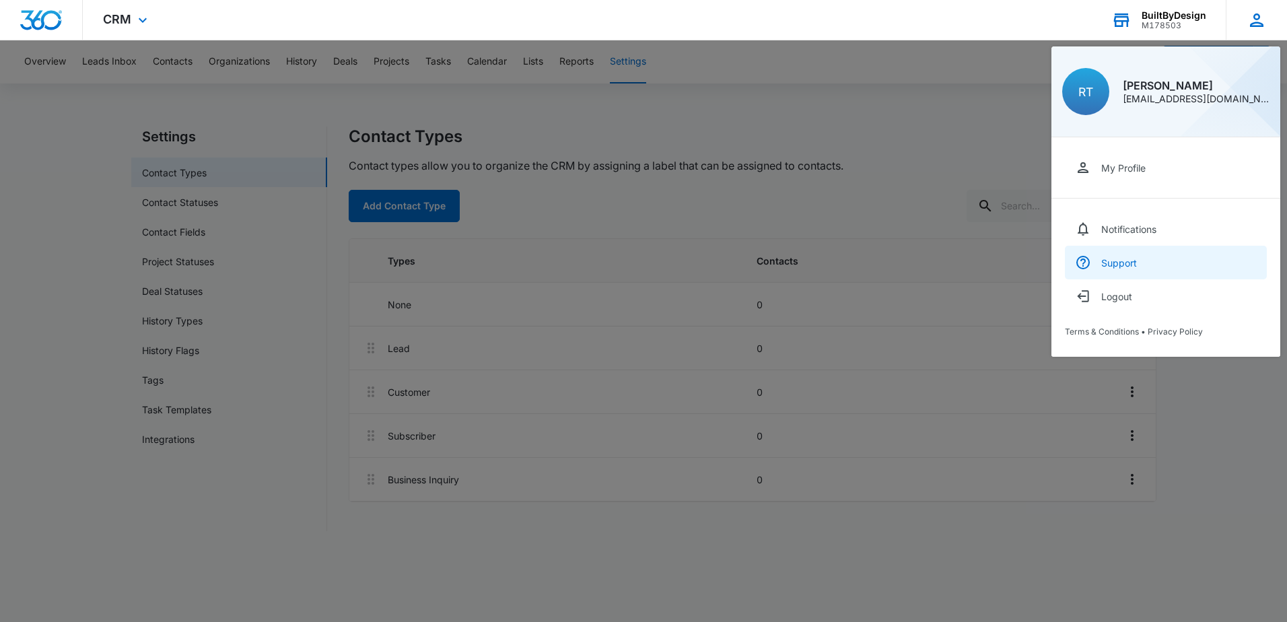
click at [1123, 262] on div "Support" at bounding box center [1119, 262] width 36 height 11
click at [683, 132] on div at bounding box center [643, 311] width 1287 height 622
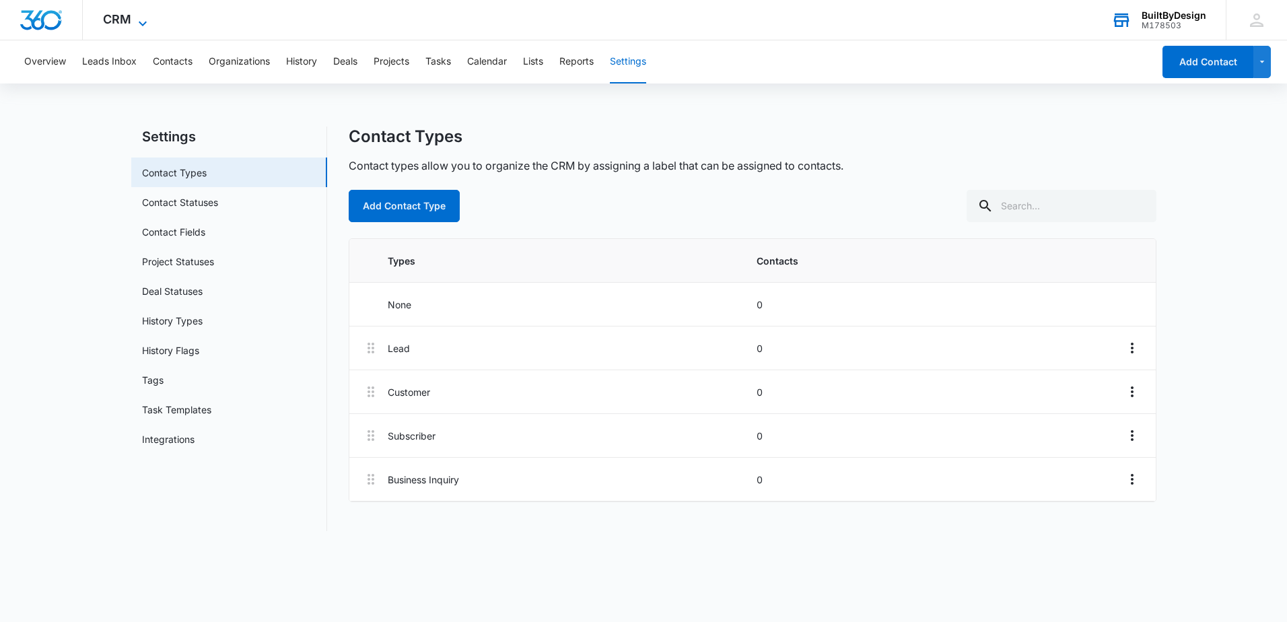
click at [142, 23] on icon at bounding box center [143, 23] width 16 height 16
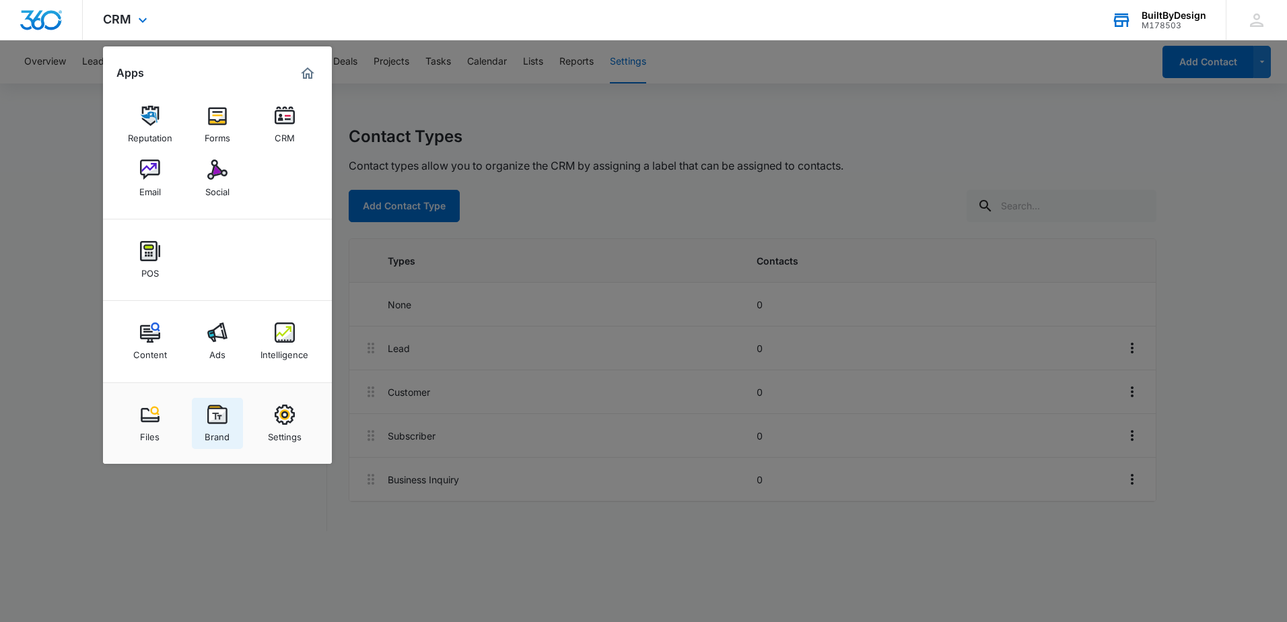
click at [218, 421] on img at bounding box center [217, 415] width 20 height 20
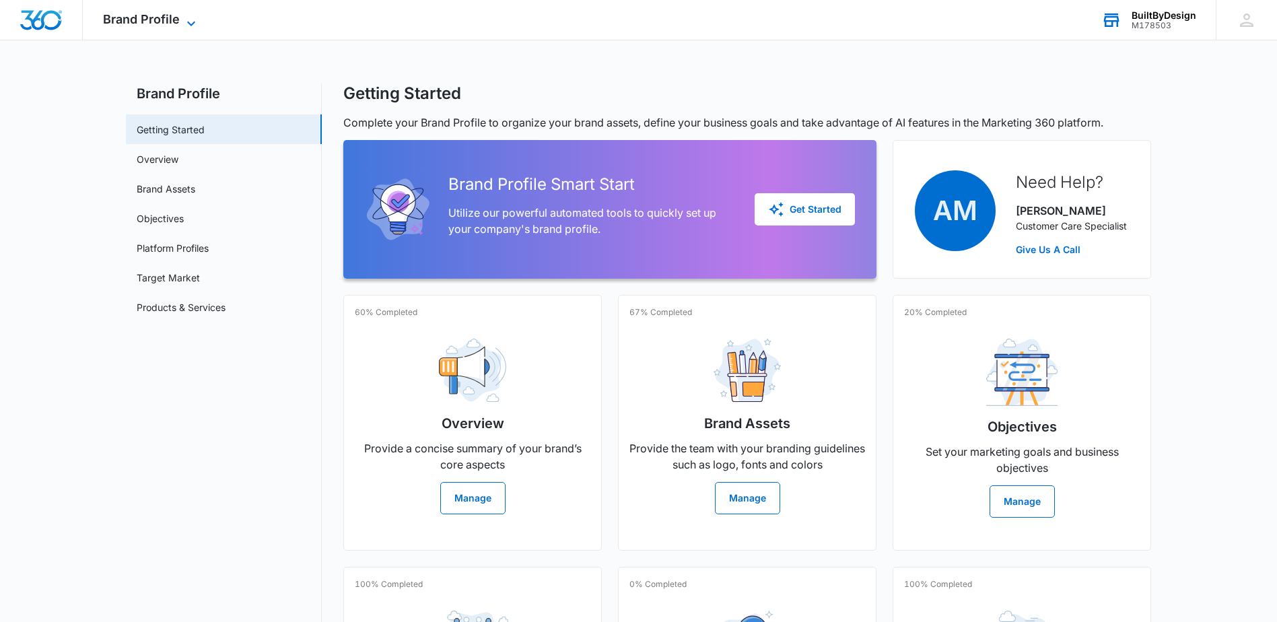
click at [192, 20] on icon at bounding box center [191, 23] width 16 height 16
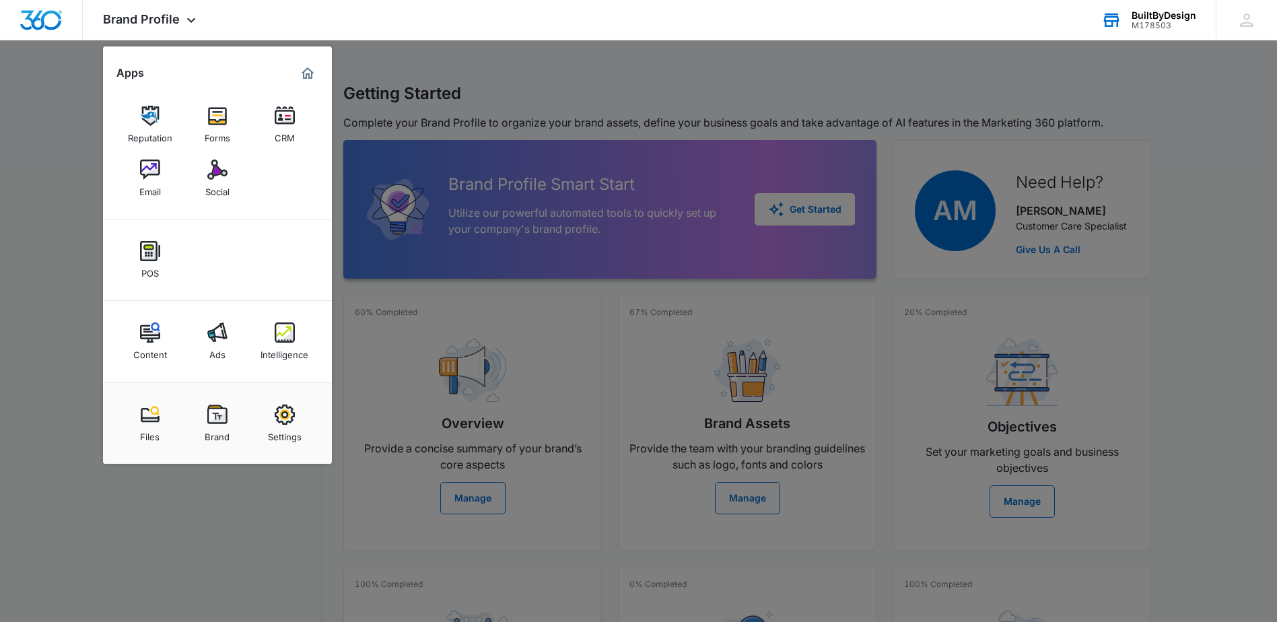
click at [284, 421] on img at bounding box center [285, 415] width 20 height 20
select select "4"
select select "US"
select select "America/Denver"
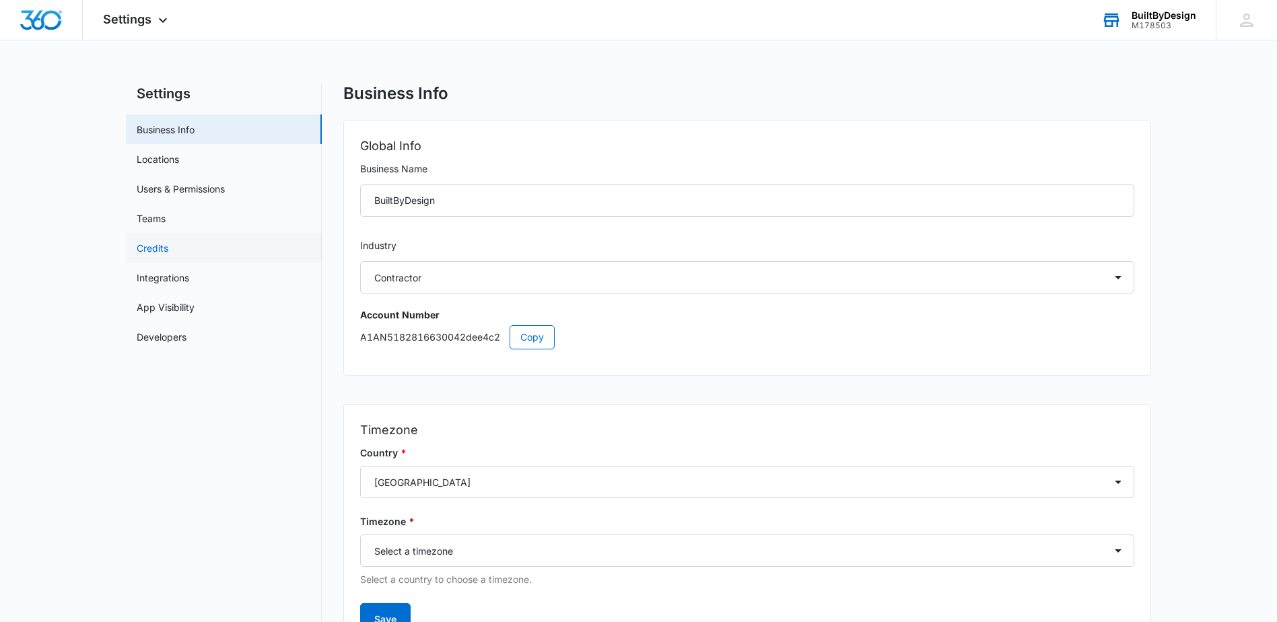
click at [162, 250] on link "Credits" at bounding box center [153, 248] width 32 height 14
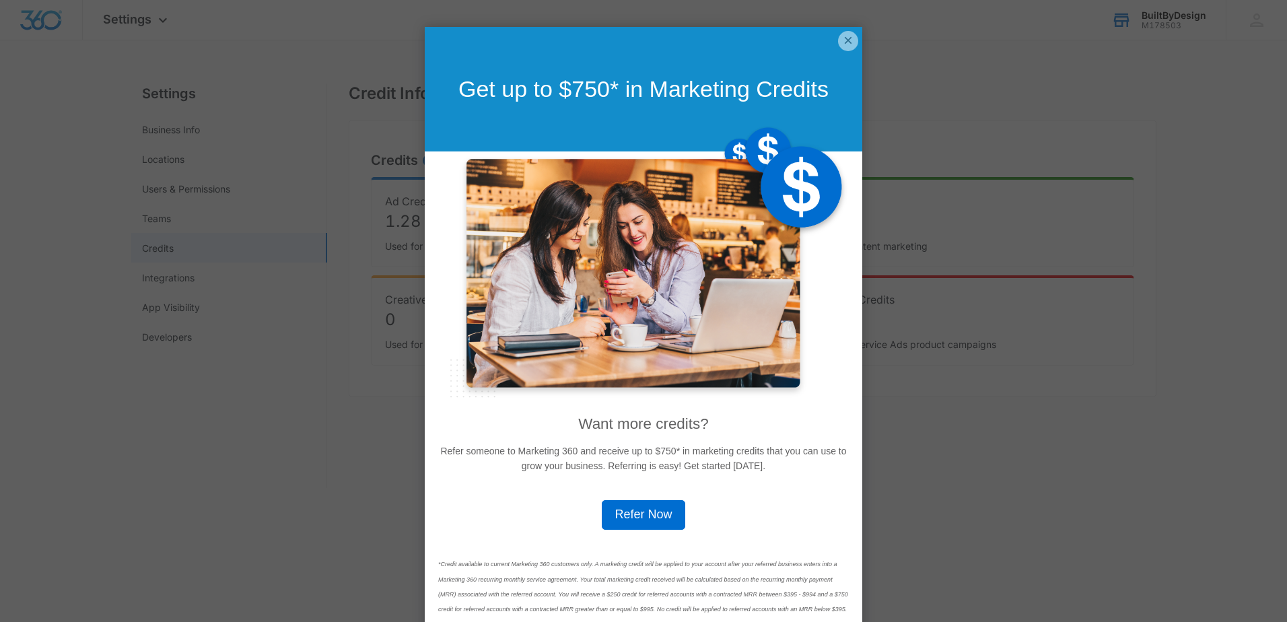
click appcues "× Get up to $750* in Marketing Credits Want more credits? Refer someone to Mark…"
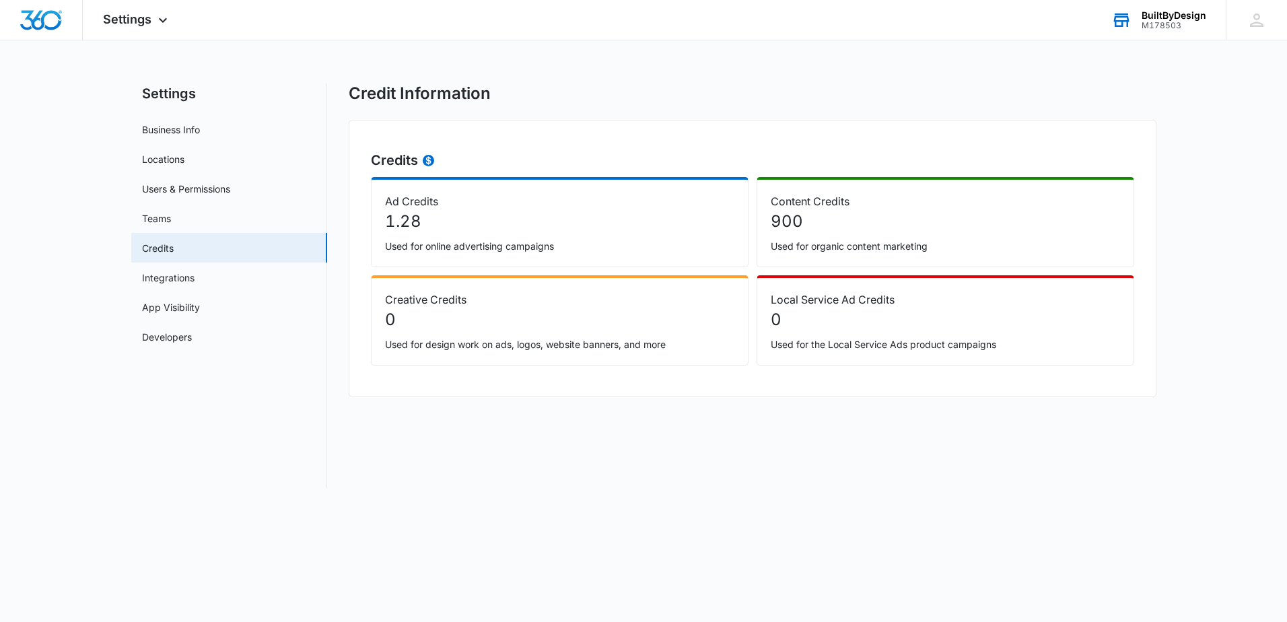
click at [429, 163] on icon at bounding box center [428, 161] width 5 height 9
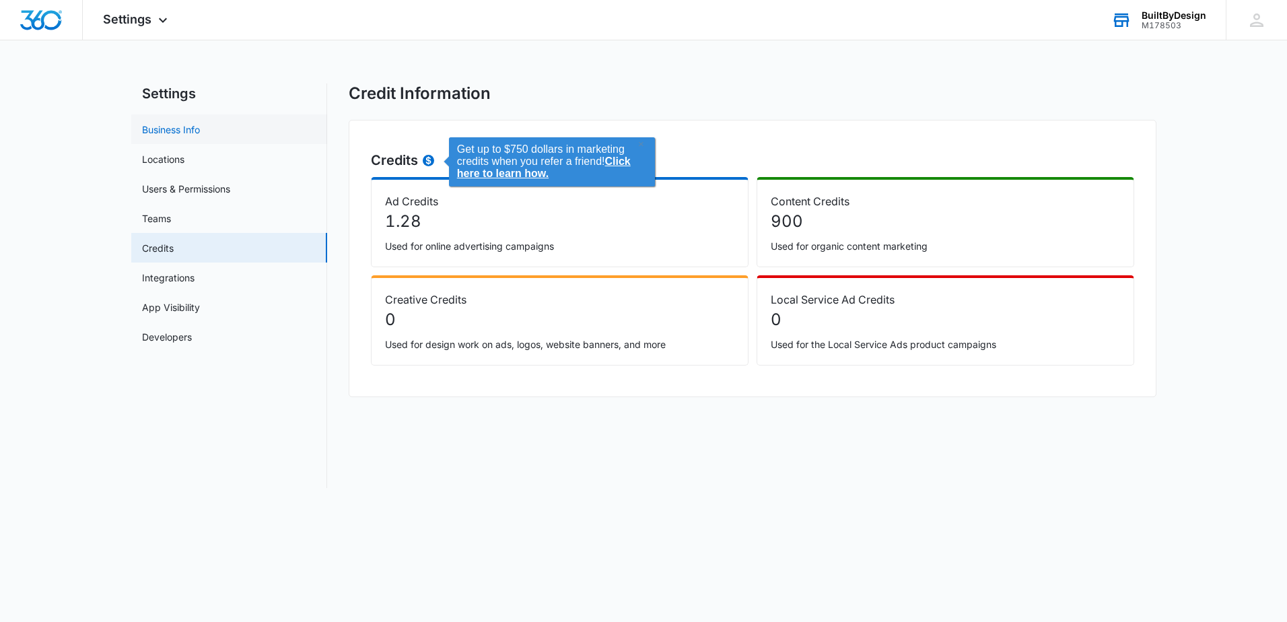
click at [175, 130] on link "Business Info" at bounding box center [171, 129] width 58 height 14
select select "4"
select select "US"
select select "America/Denver"
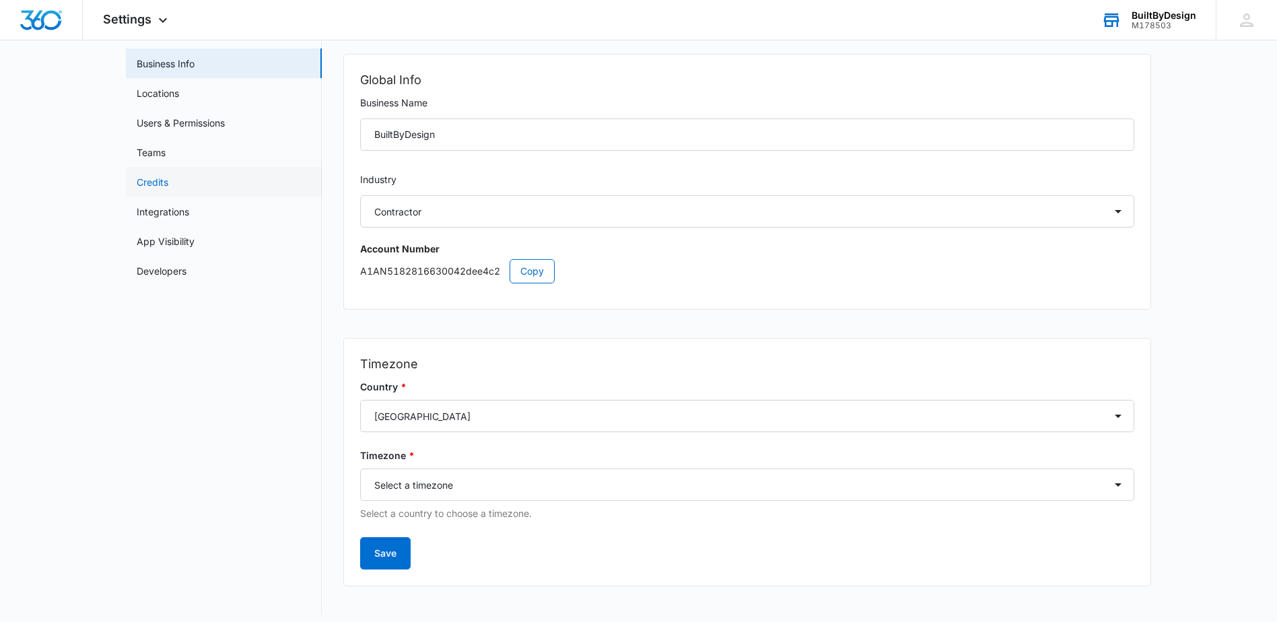
scroll to position [75, 0]
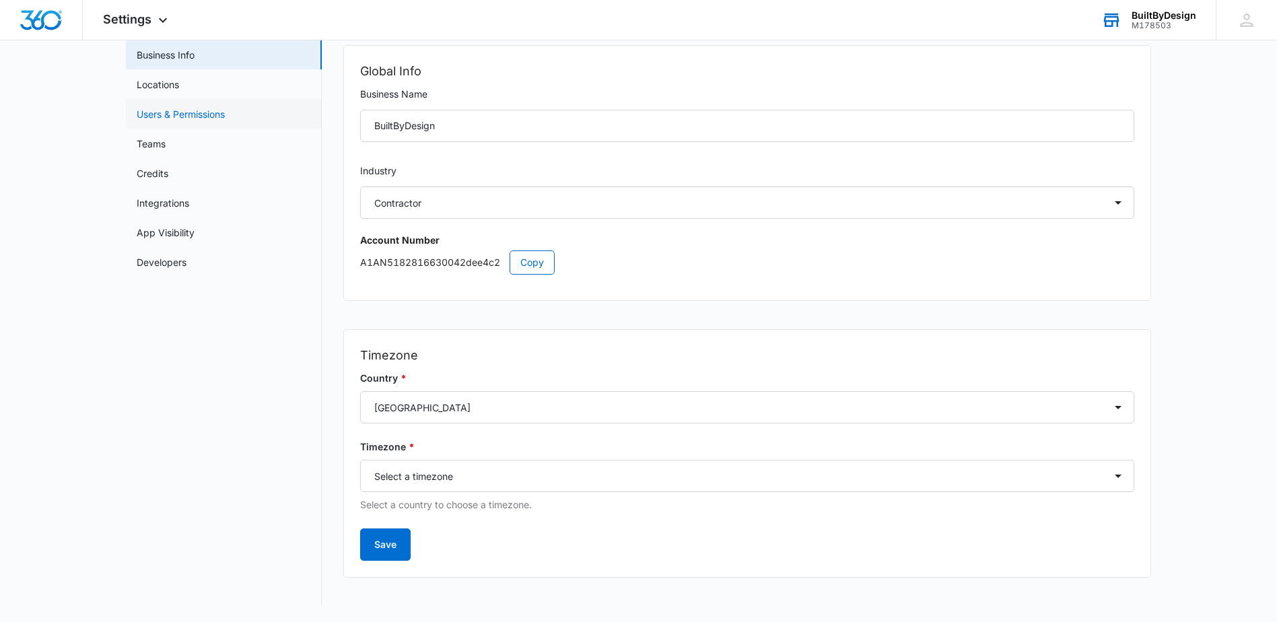
click at [160, 116] on link "Users & Permissions" at bounding box center [181, 114] width 88 height 14
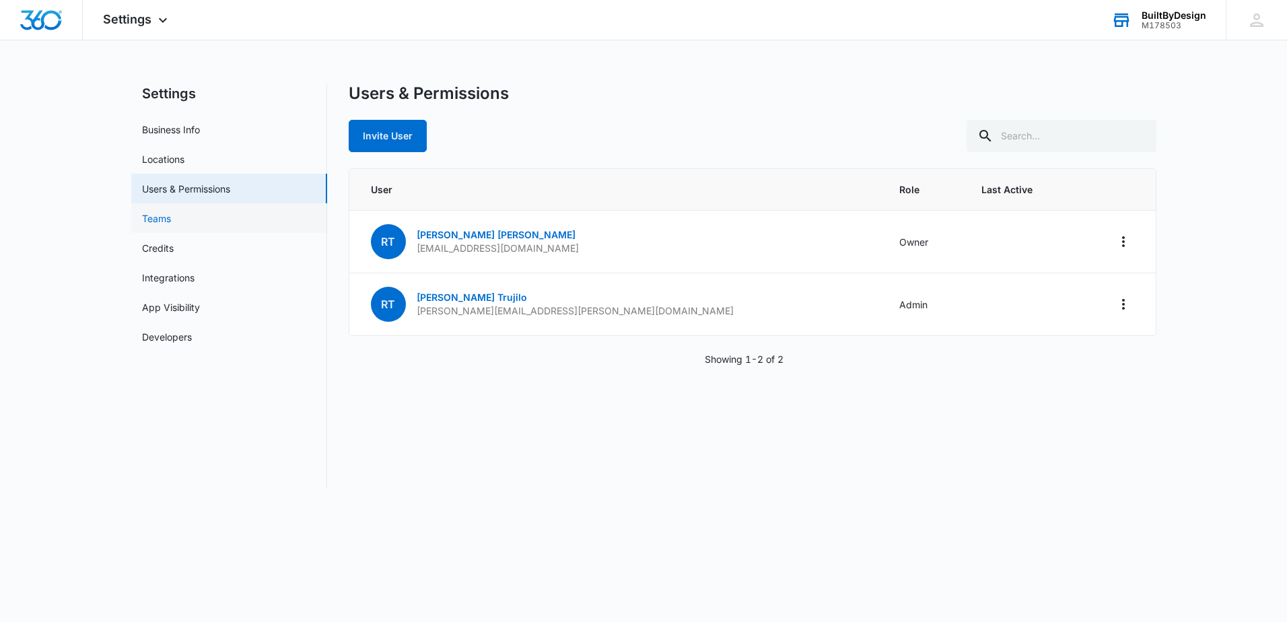
click at [153, 223] on link "Teams" at bounding box center [156, 218] width 29 height 14
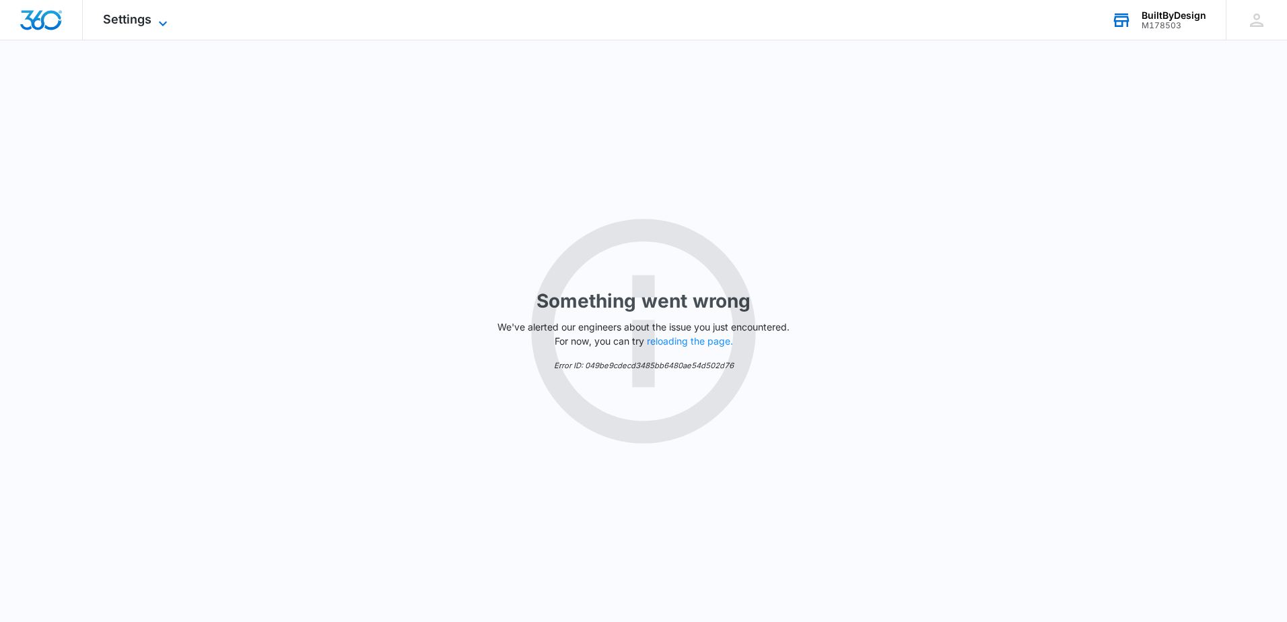
click at [158, 22] on icon at bounding box center [163, 23] width 16 height 16
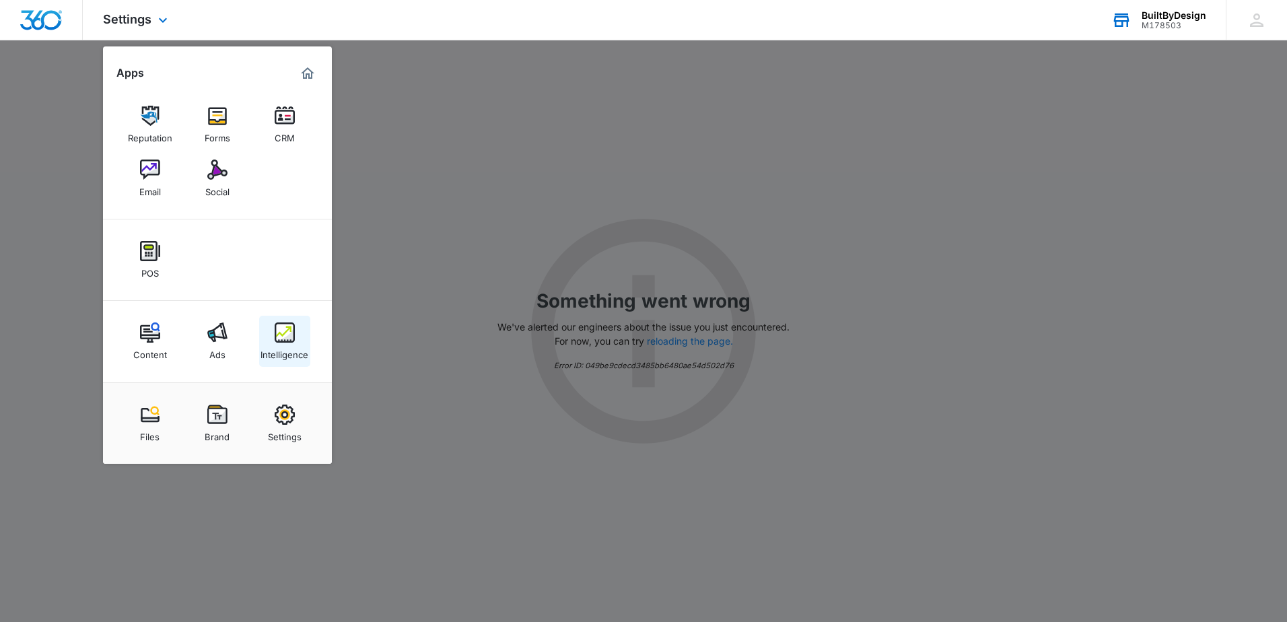
click at [292, 348] on div "Intelligence" at bounding box center [284, 351] width 48 height 17
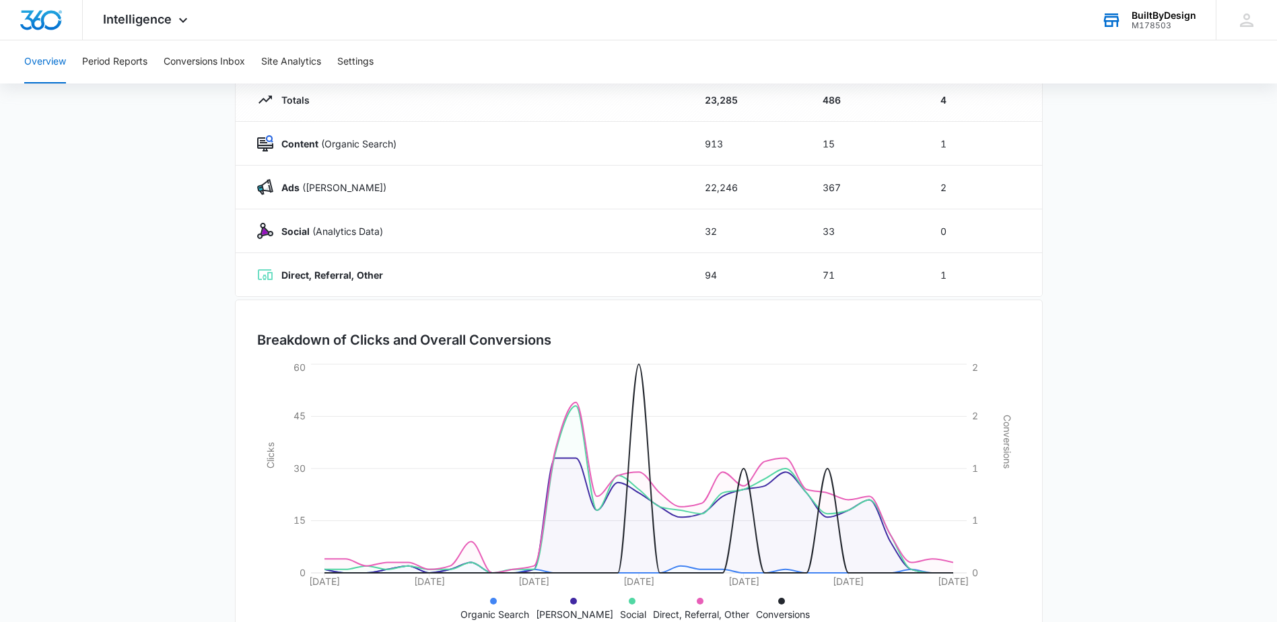
scroll to position [135, 0]
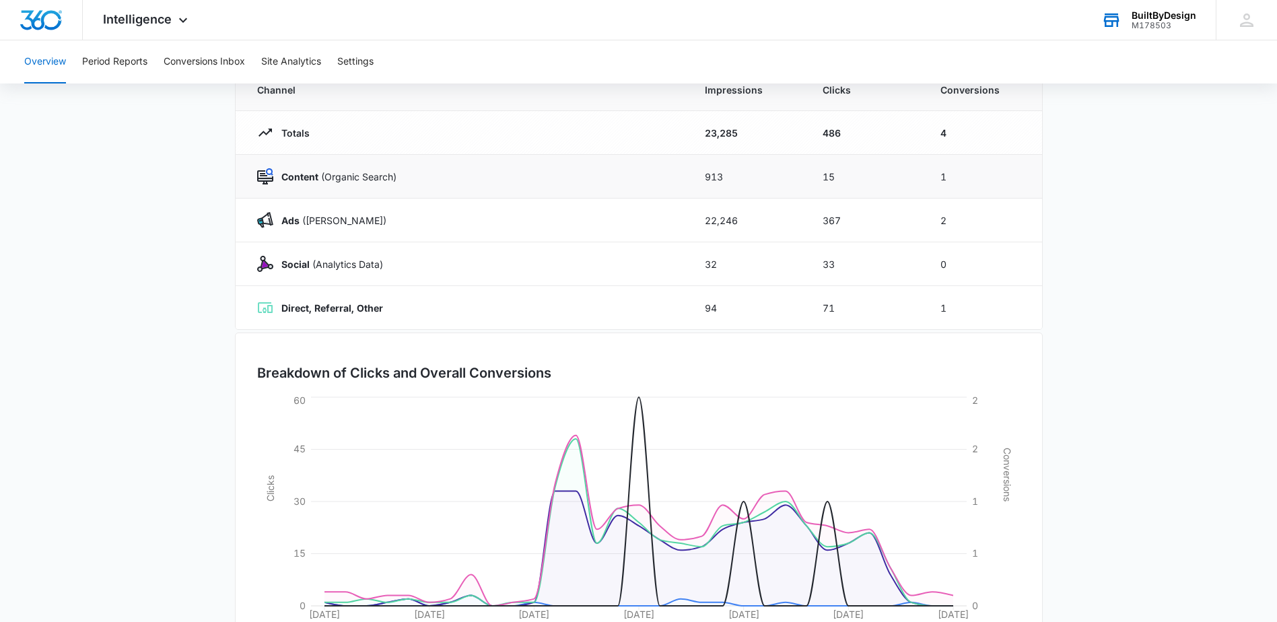
click at [297, 176] on strong "Content" at bounding box center [299, 176] width 37 height 11
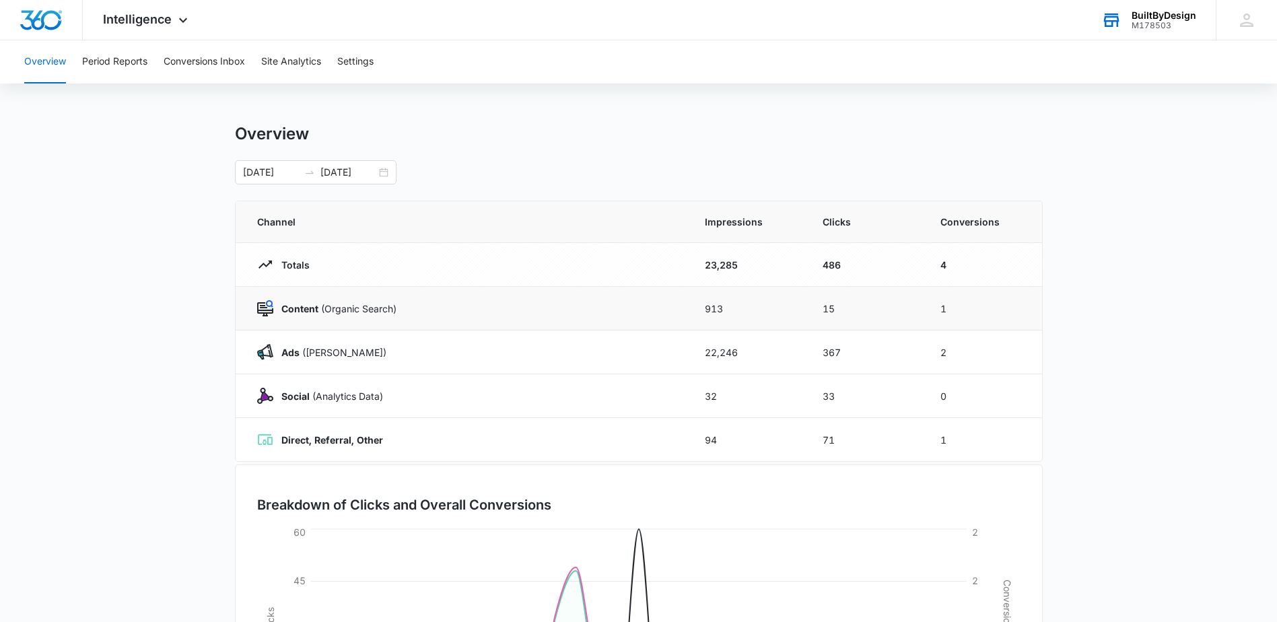
scroll to position [0, 0]
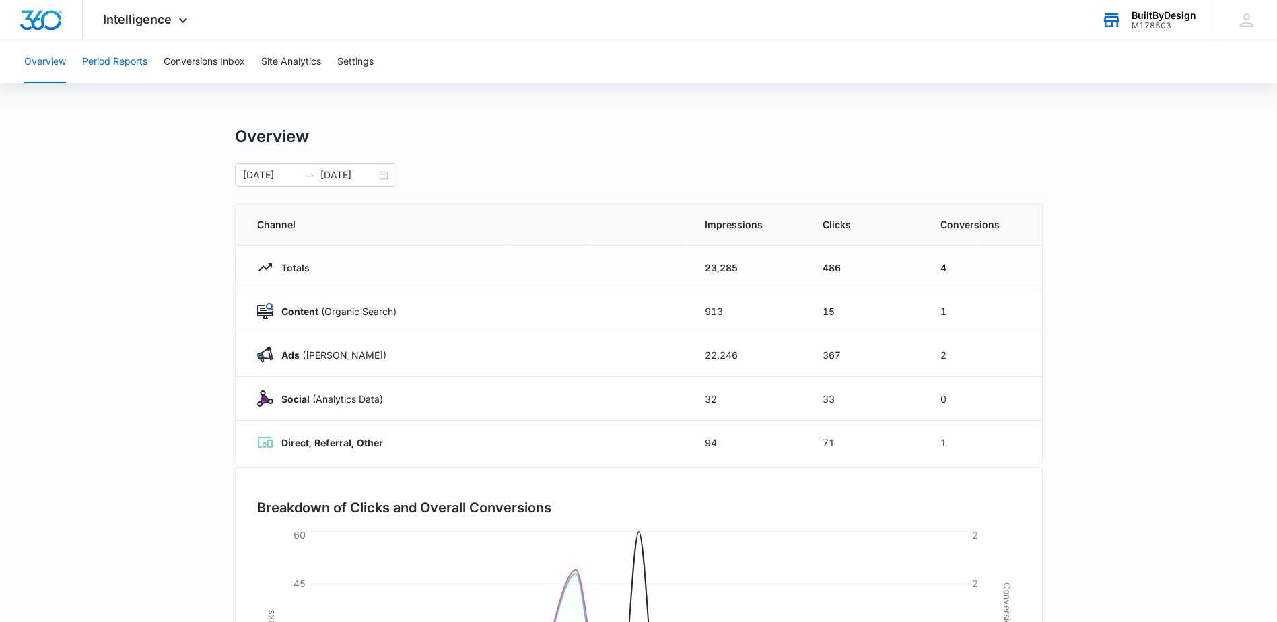
drag, startPoint x: 118, startPoint y: 57, endPoint x: 127, endPoint y: 59, distance: 8.9
click at [119, 57] on button "Period Reports" at bounding box center [114, 61] width 65 height 43
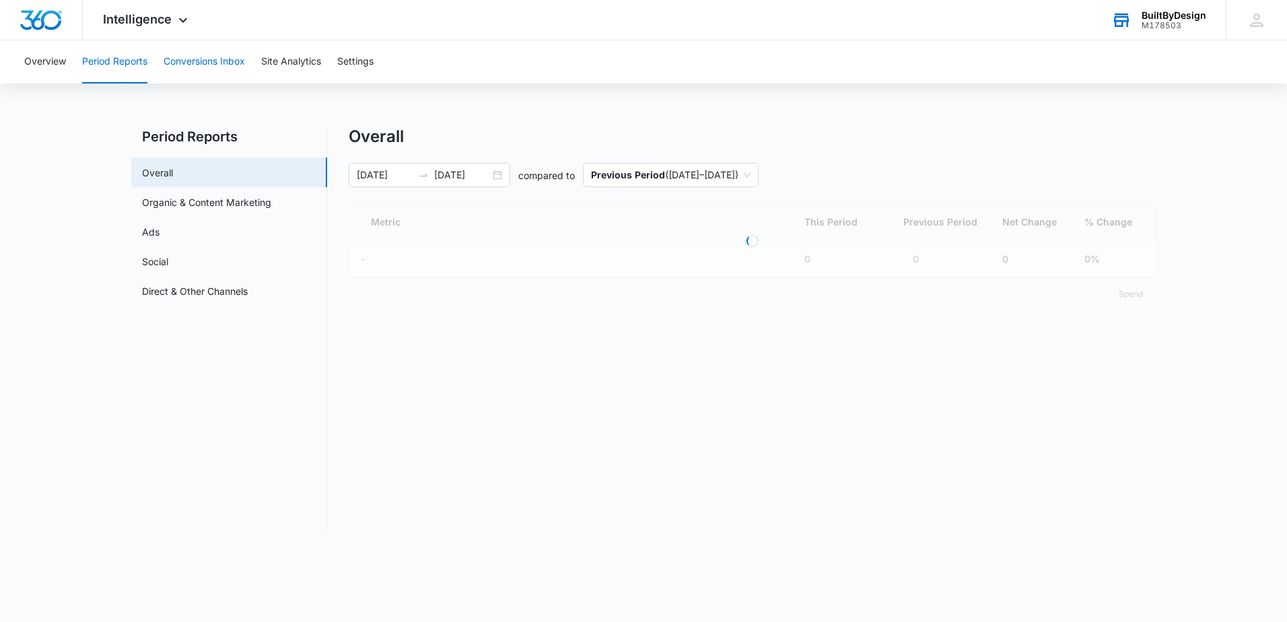
click at [216, 62] on button "Conversions Inbox" at bounding box center [204, 61] width 81 height 43
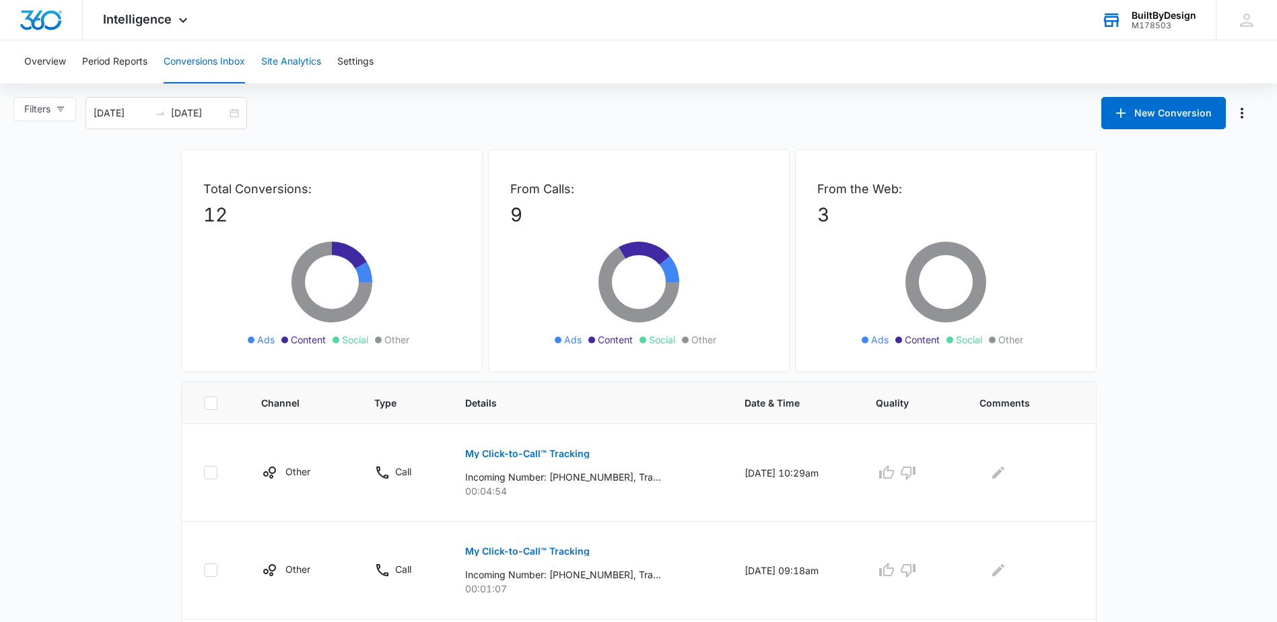
click at [289, 65] on button "Site Analytics" at bounding box center [291, 61] width 60 height 43
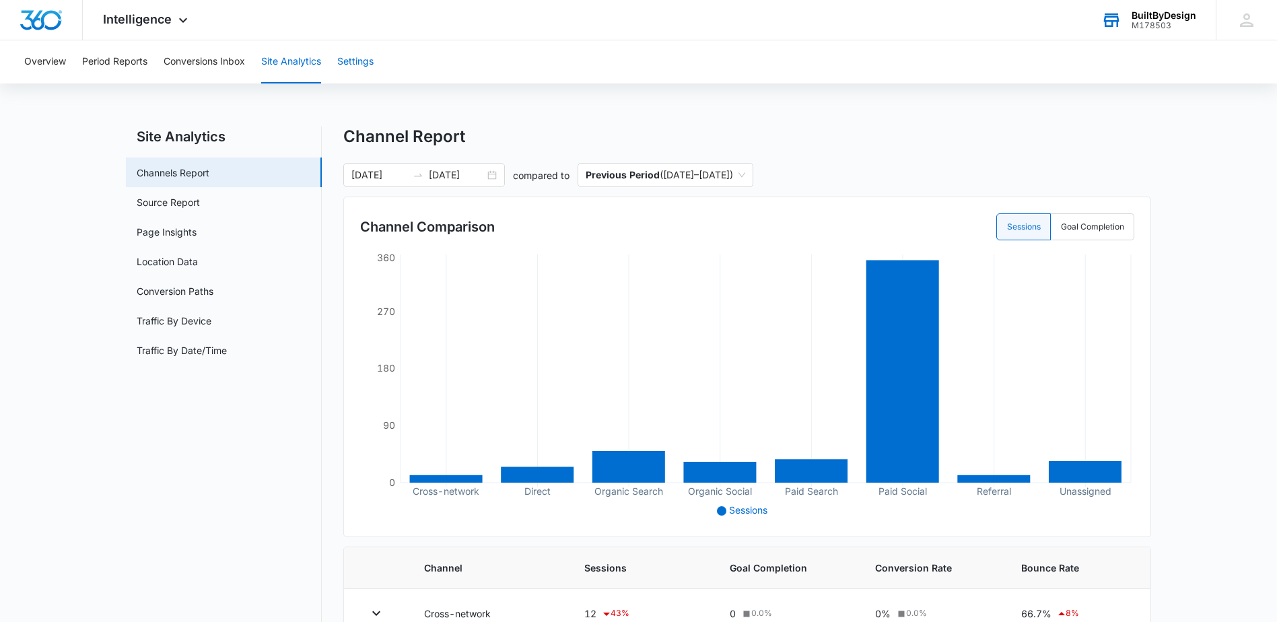
click at [360, 59] on button "Settings" at bounding box center [355, 61] width 36 height 43
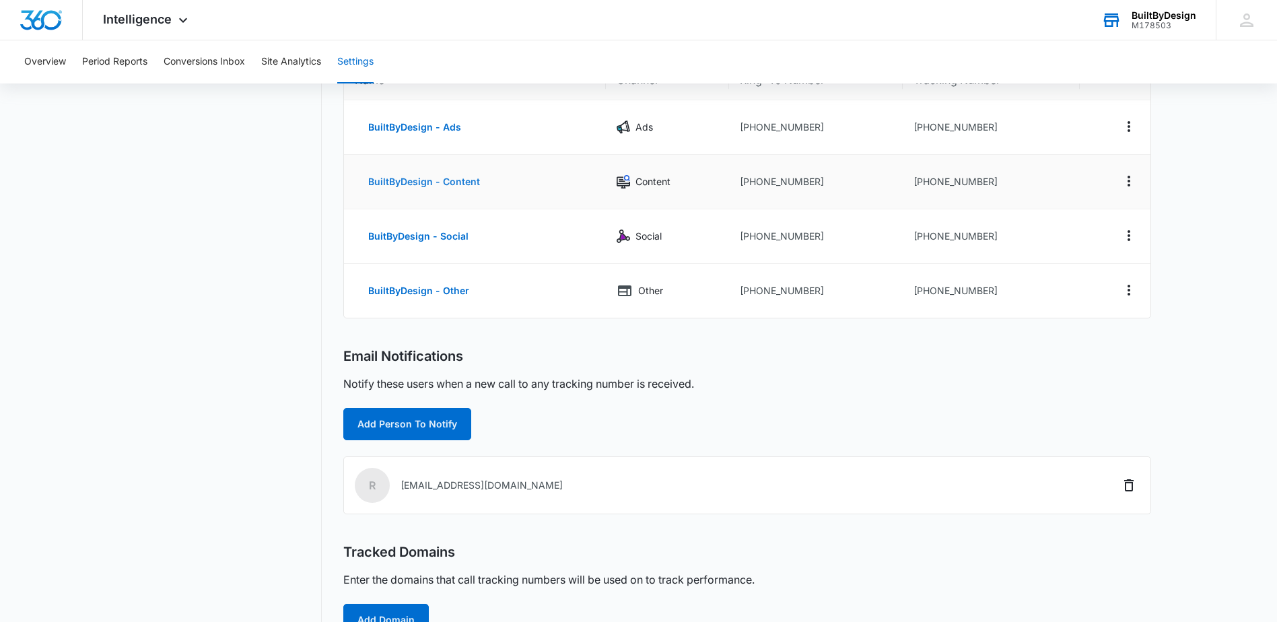
scroll to position [67, 0]
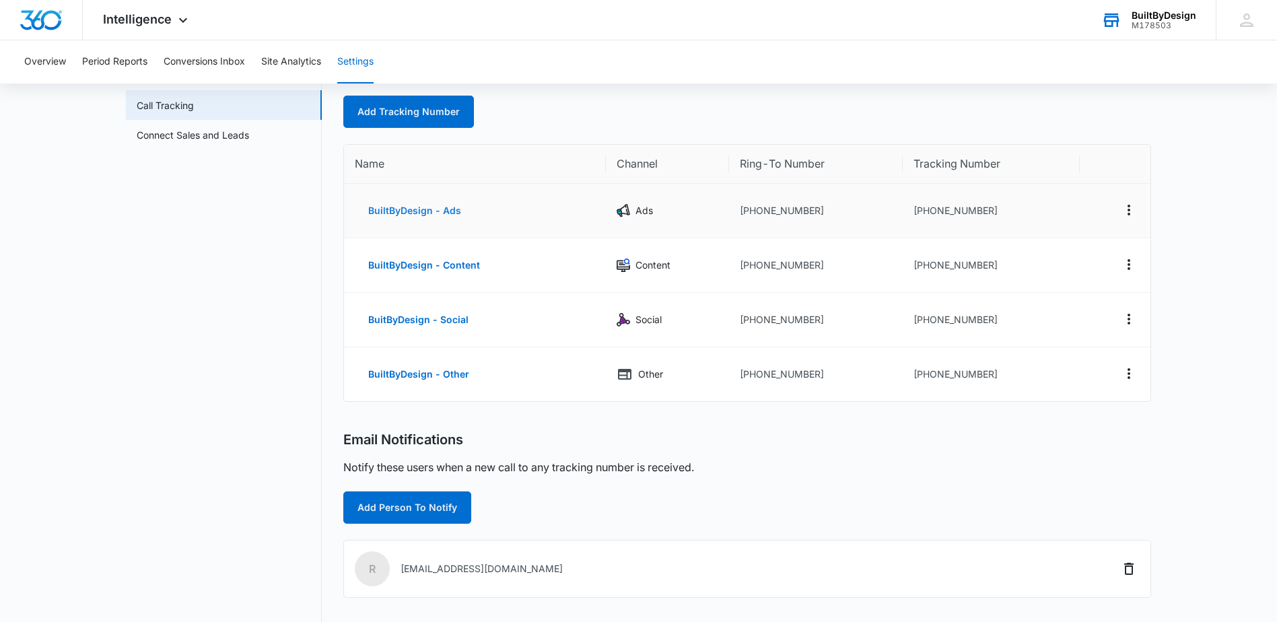
click at [432, 209] on button "BuiltByDesign - Ads" at bounding box center [415, 211] width 120 height 32
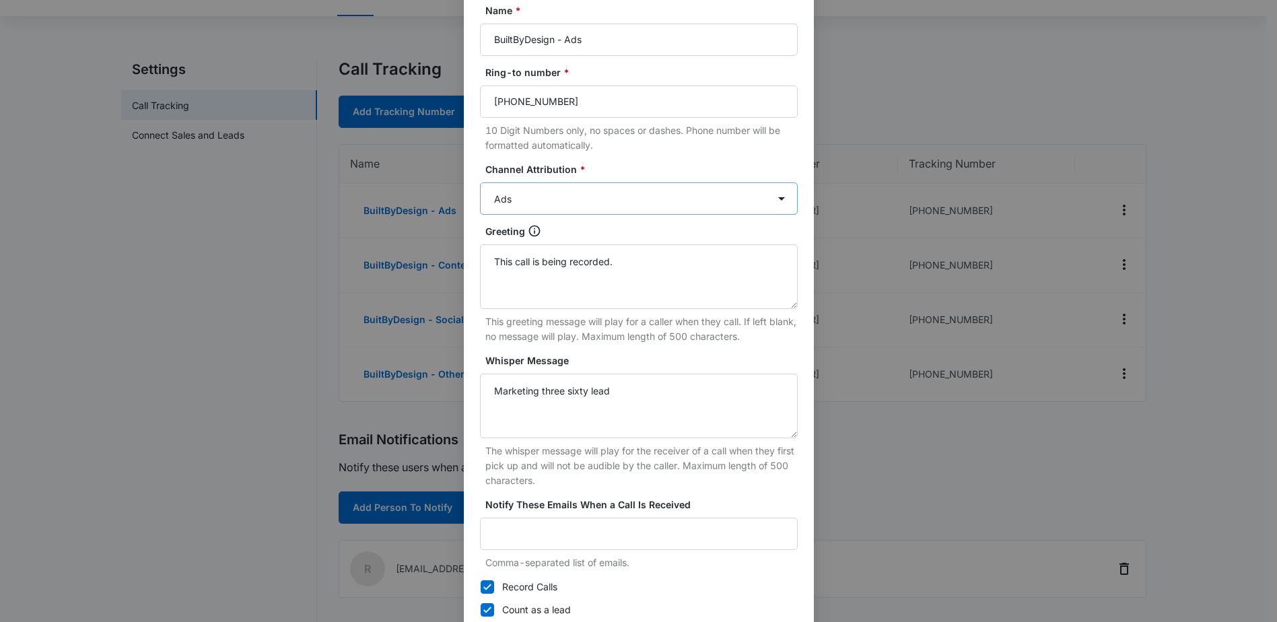
scroll to position [0, 0]
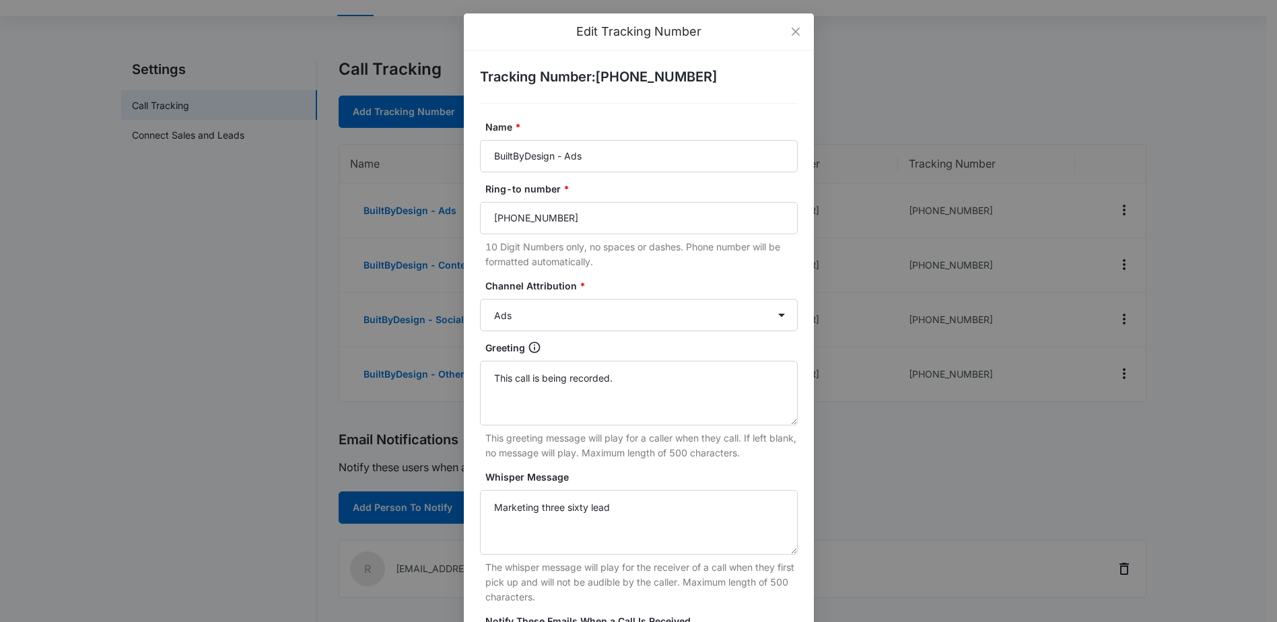
click at [252, 310] on div "Edit Tracking Number Tracking Number : +17206693042 Name * BuiltByDesign - Ads …" at bounding box center [638, 311] width 1277 height 622
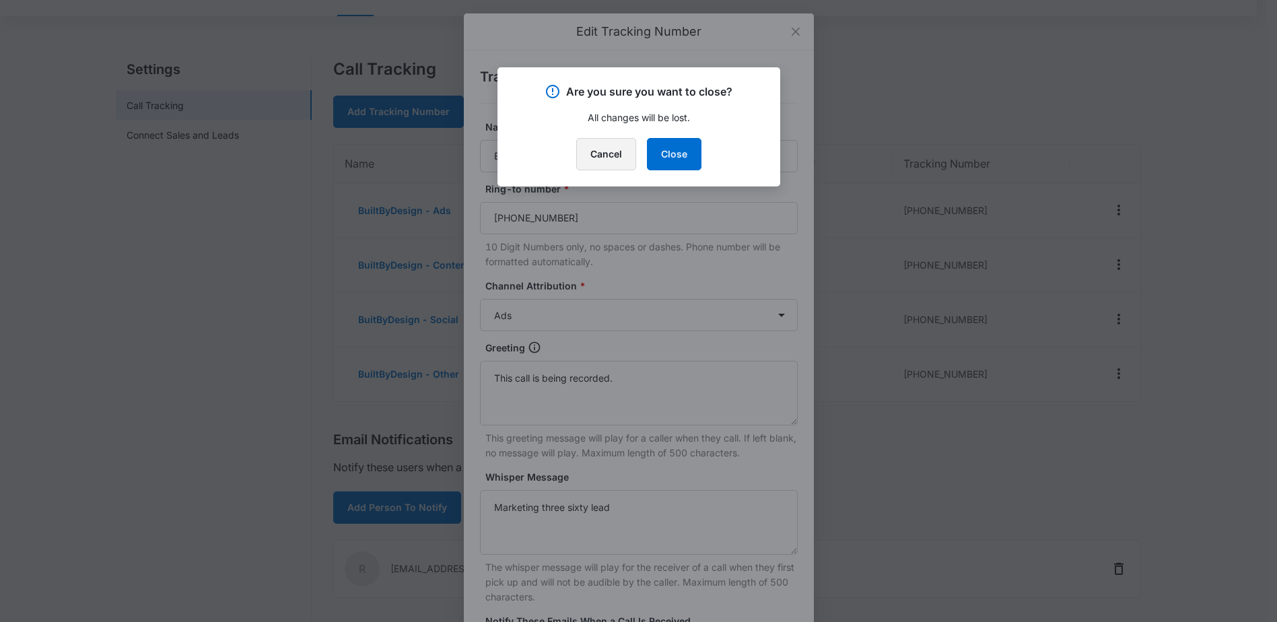
click at [611, 155] on button "Cancel" at bounding box center [606, 154] width 60 height 32
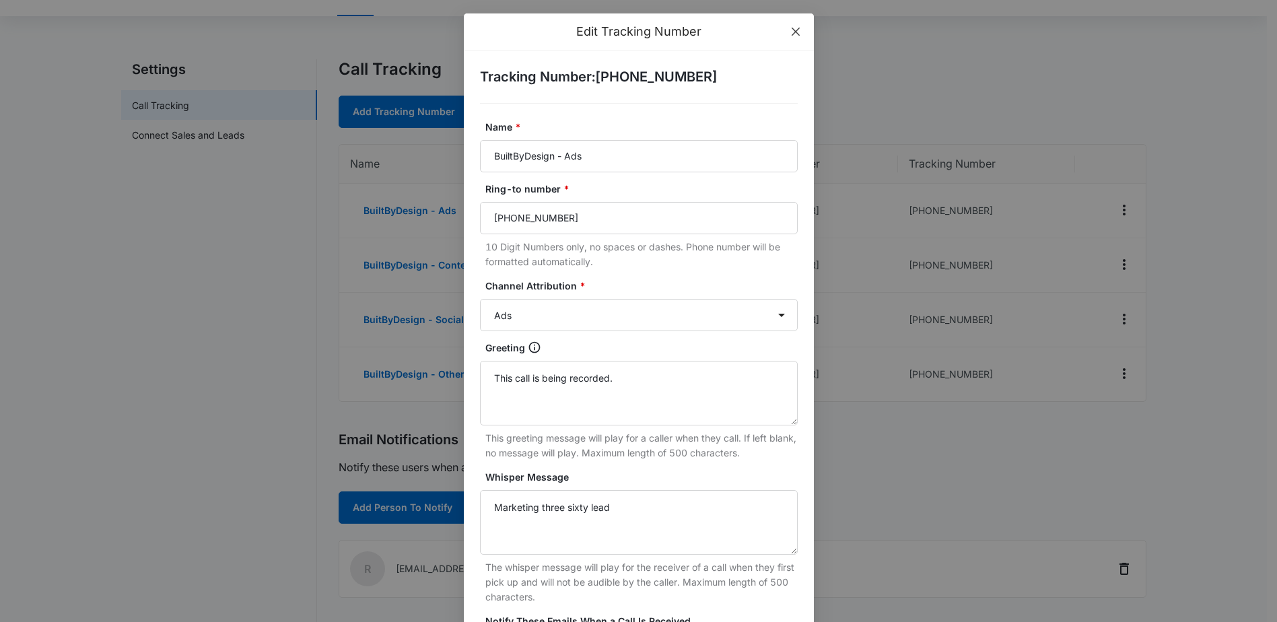
click at [791, 33] on icon "close" at bounding box center [795, 32] width 8 height 8
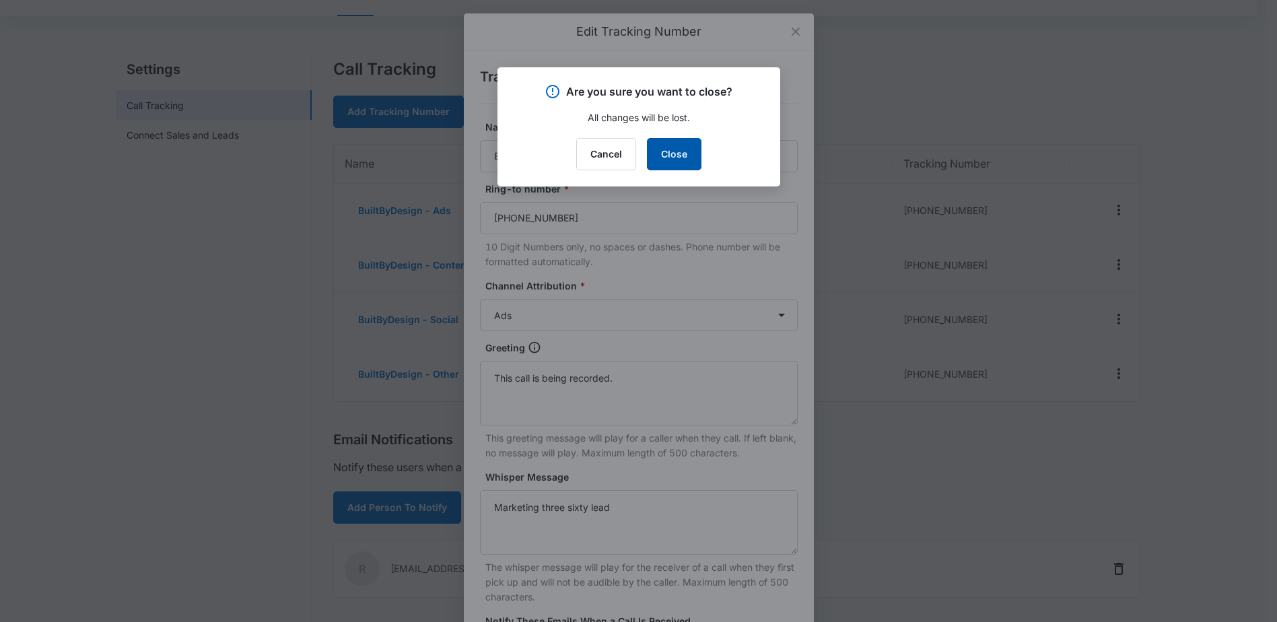
click at [679, 160] on button "Close" at bounding box center [674, 154] width 55 height 32
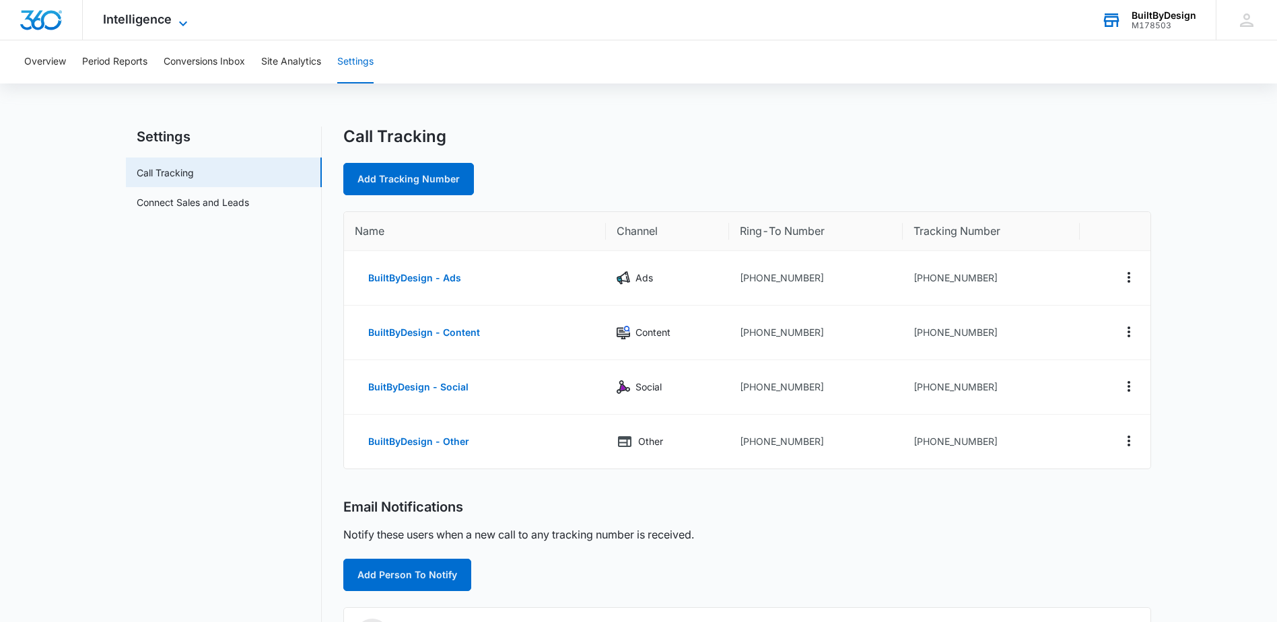
click at [184, 17] on icon at bounding box center [183, 23] width 16 height 16
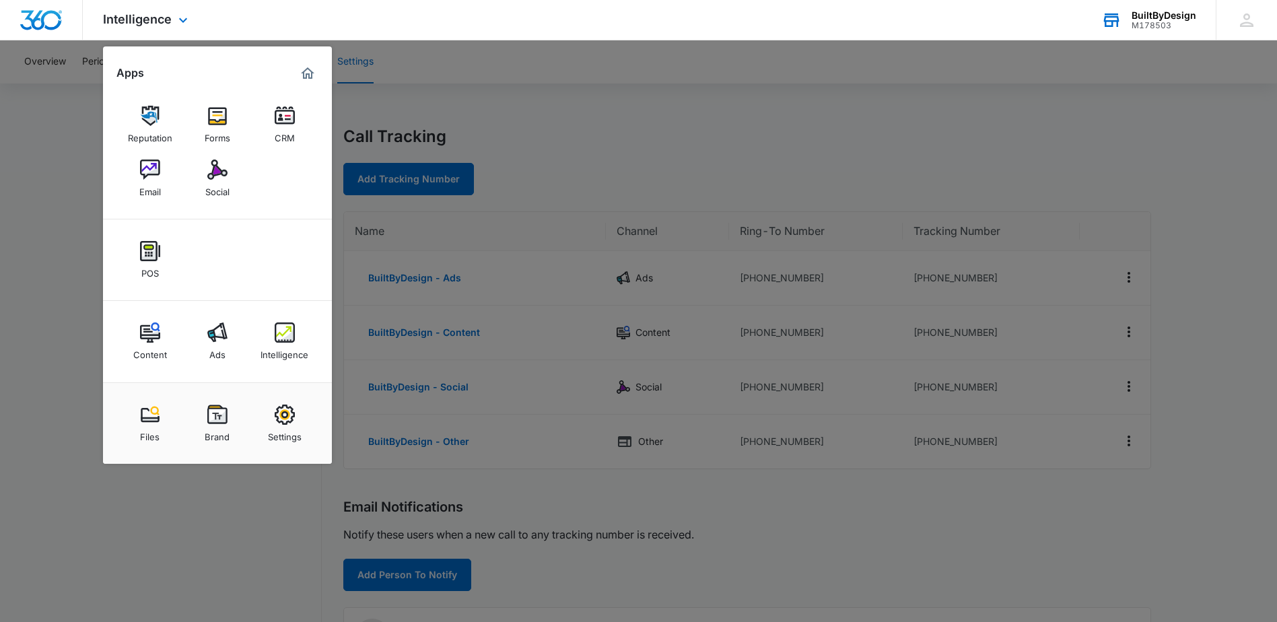
click at [287, 12] on div "Intelligence Apps Reputation Forms CRM Email Social POS Content Ads Intelligenc…" at bounding box center [638, 20] width 1277 height 40
click at [294, 6] on div "Intelligence Apps Reputation Forms CRM Email Social POS Content Ads Intelligenc…" at bounding box center [638, 20] width 1277 height 40
click at [298, 18] on div "Intelligence Apps Reputation Forms CRM Email Social POS Content Ads Intelligenc…" at bounding box center [638, 20] width 1277 height 40
